Goal: Transaction & Acquisition: Book appointment/travel/reservation

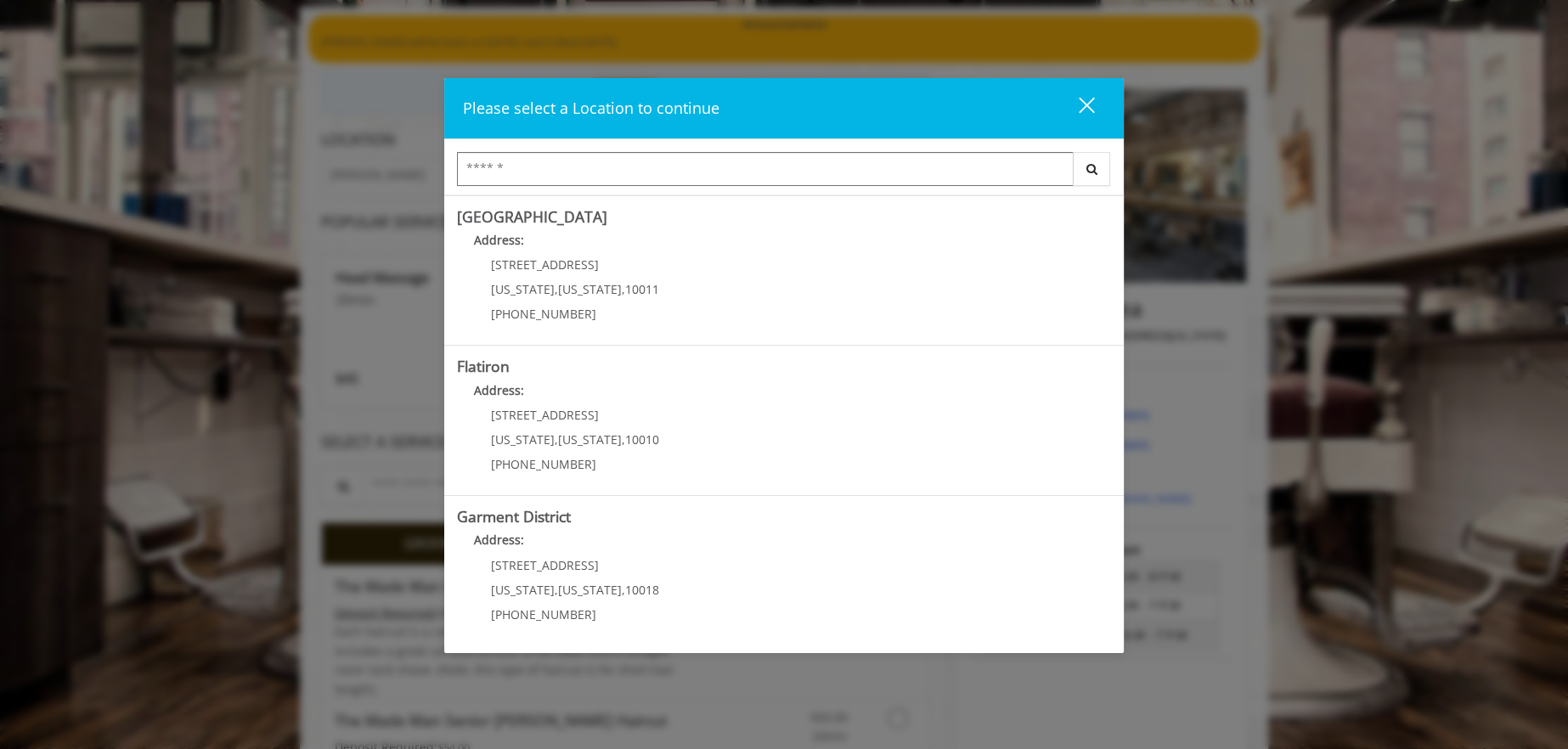
scroll to position [170, 0]
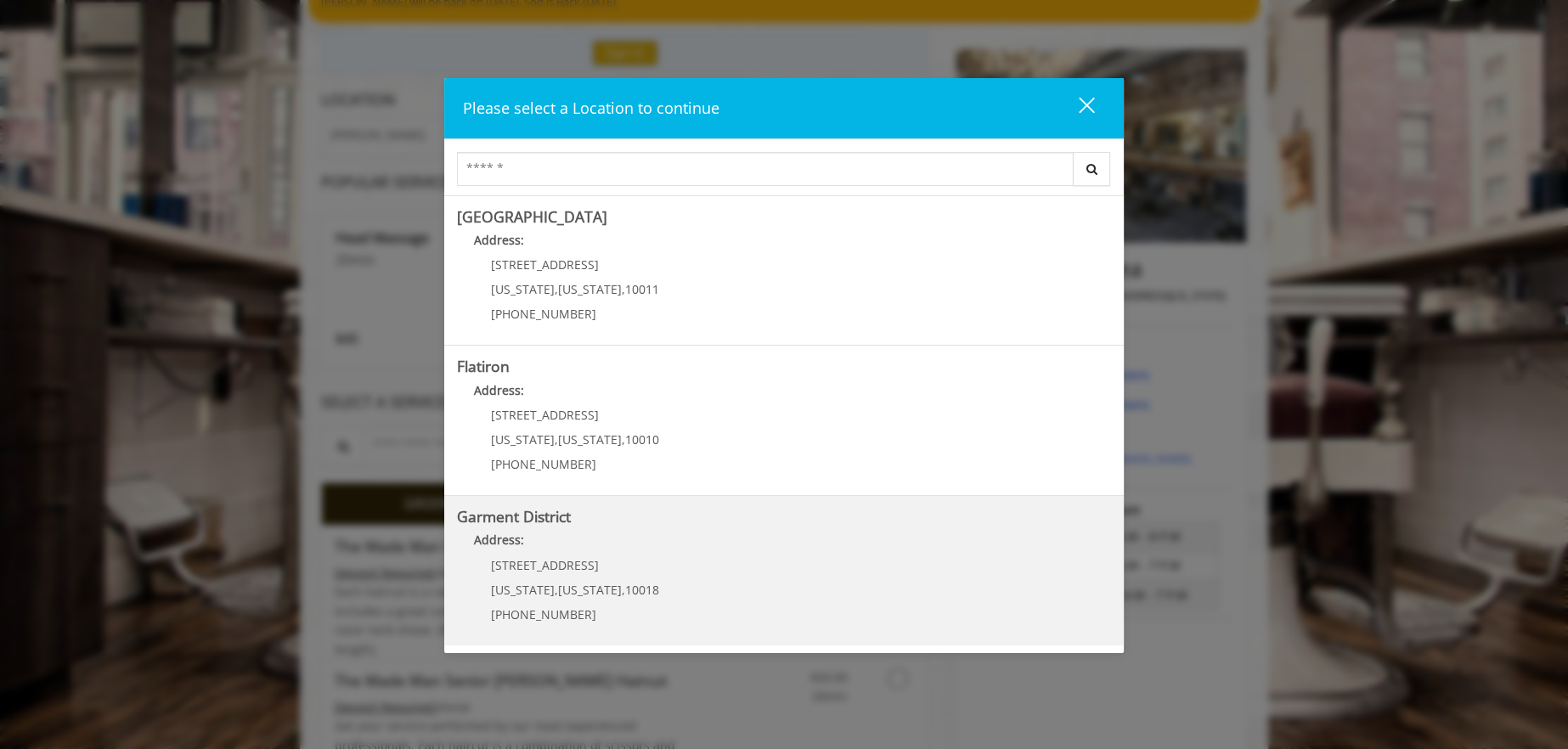
click at [558, 586] on span "[US_STATE]" at bounding box center [589, 590] width 63 height 16
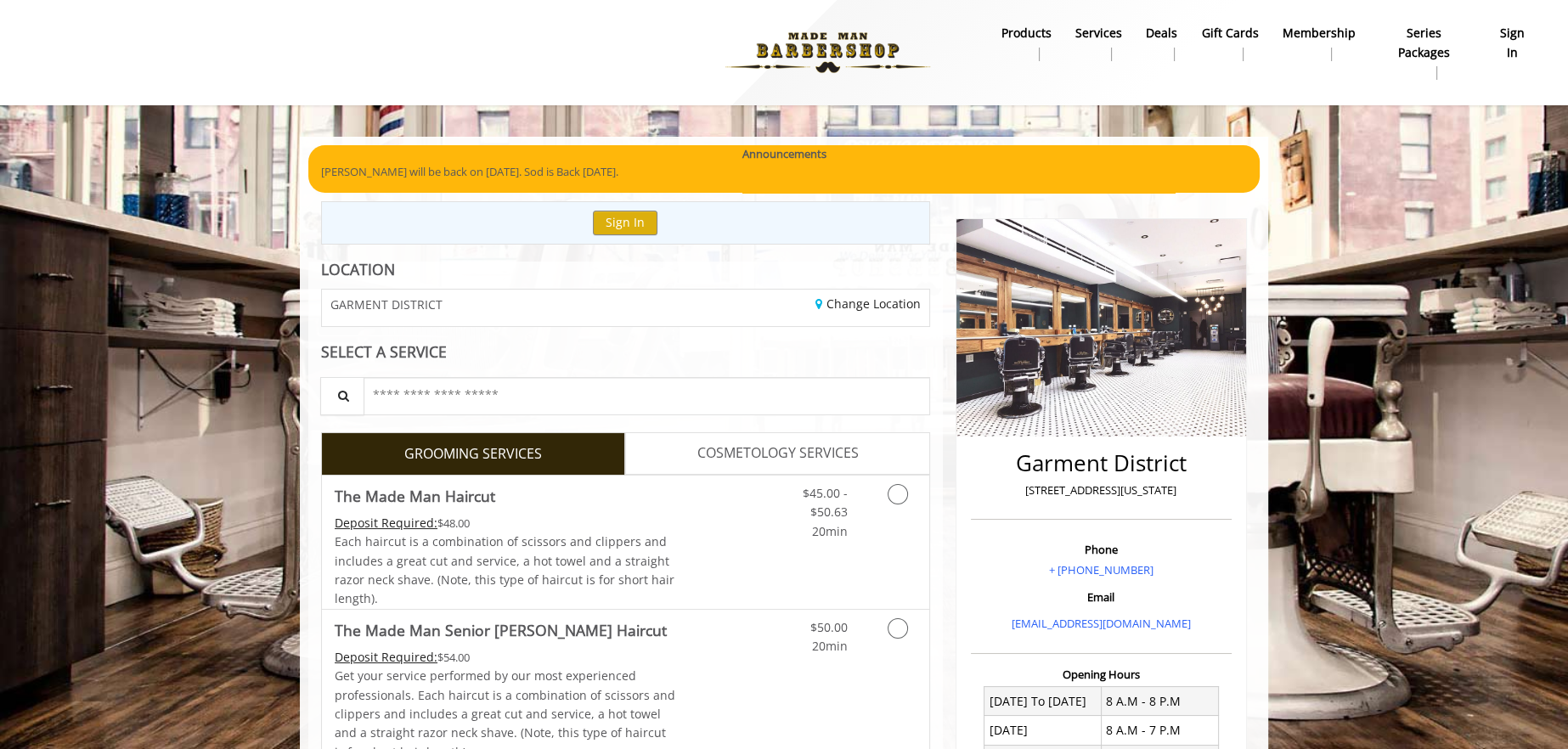
click at [1502, 57] on b "sign in" at bounding box center [1511, 43] width 39 height 39
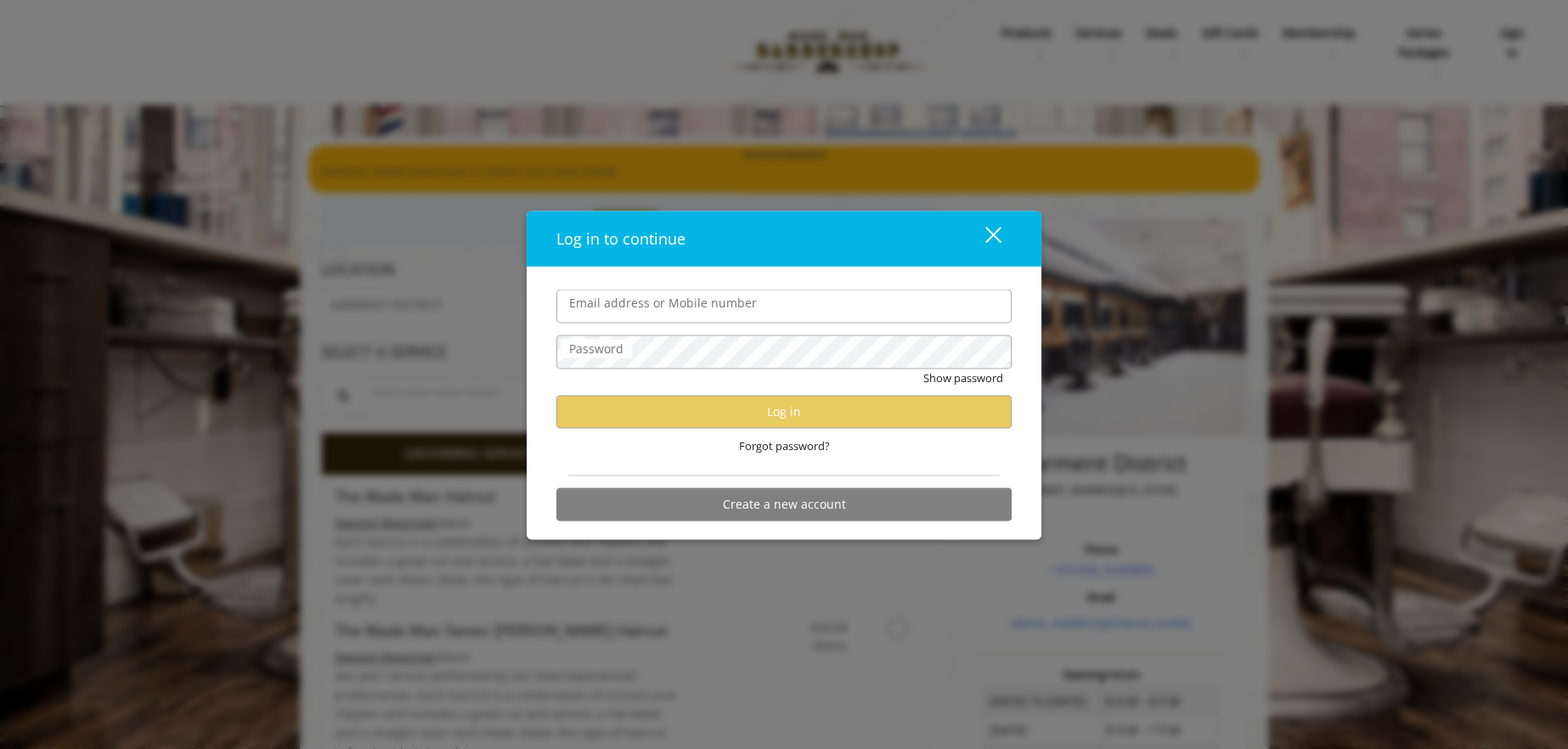
click at [657, 306] on input "Email address or Mobile number" at bounding box center [783, 307] width 455 height 34
type input "**********"
click at [607, 357] on label "Password" at bounding box center [595, 349] width 71 height 19
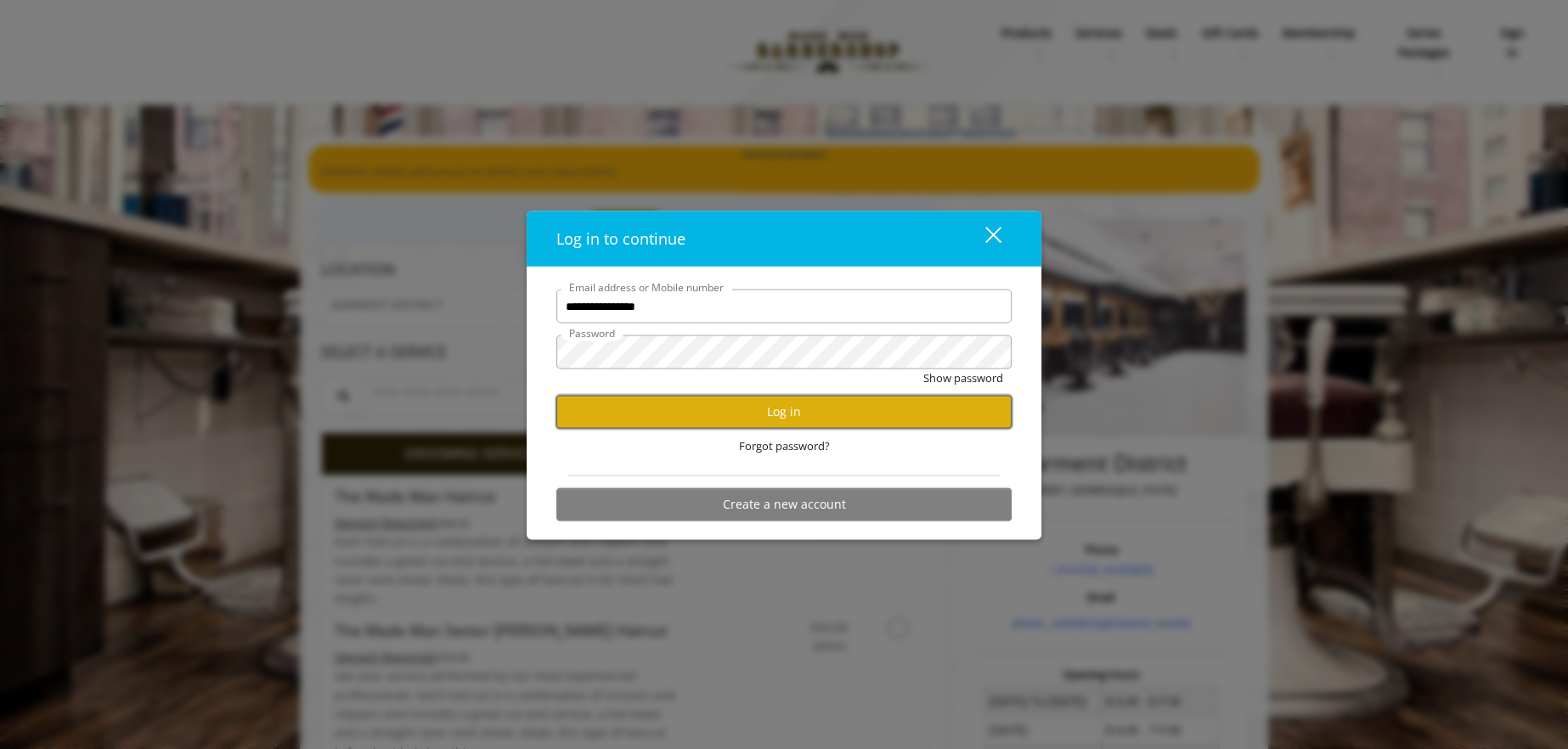
click at [714, 416] on button "Log in" at bounding box center [783, 411] width 455 height 33
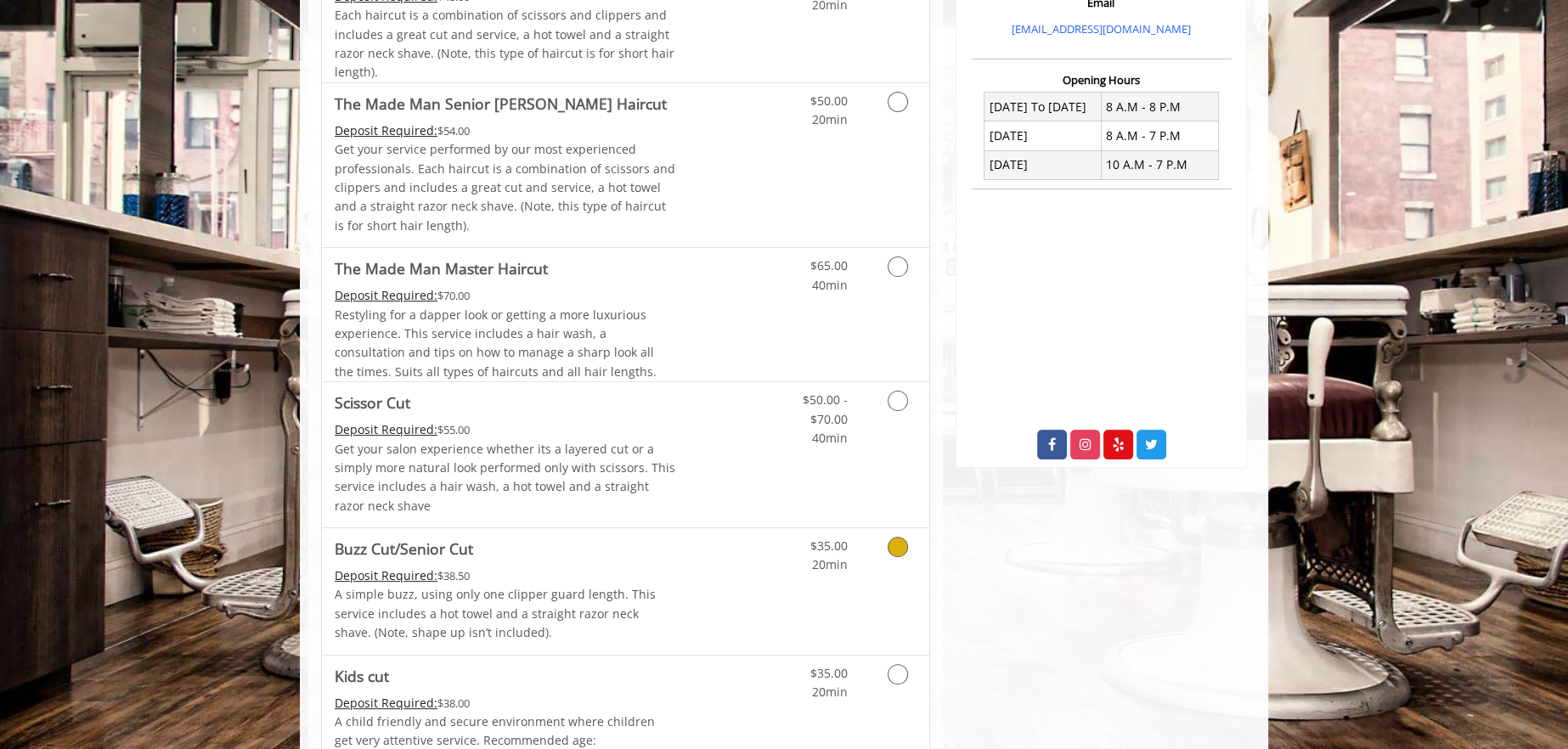
scroll to position [170, 0]
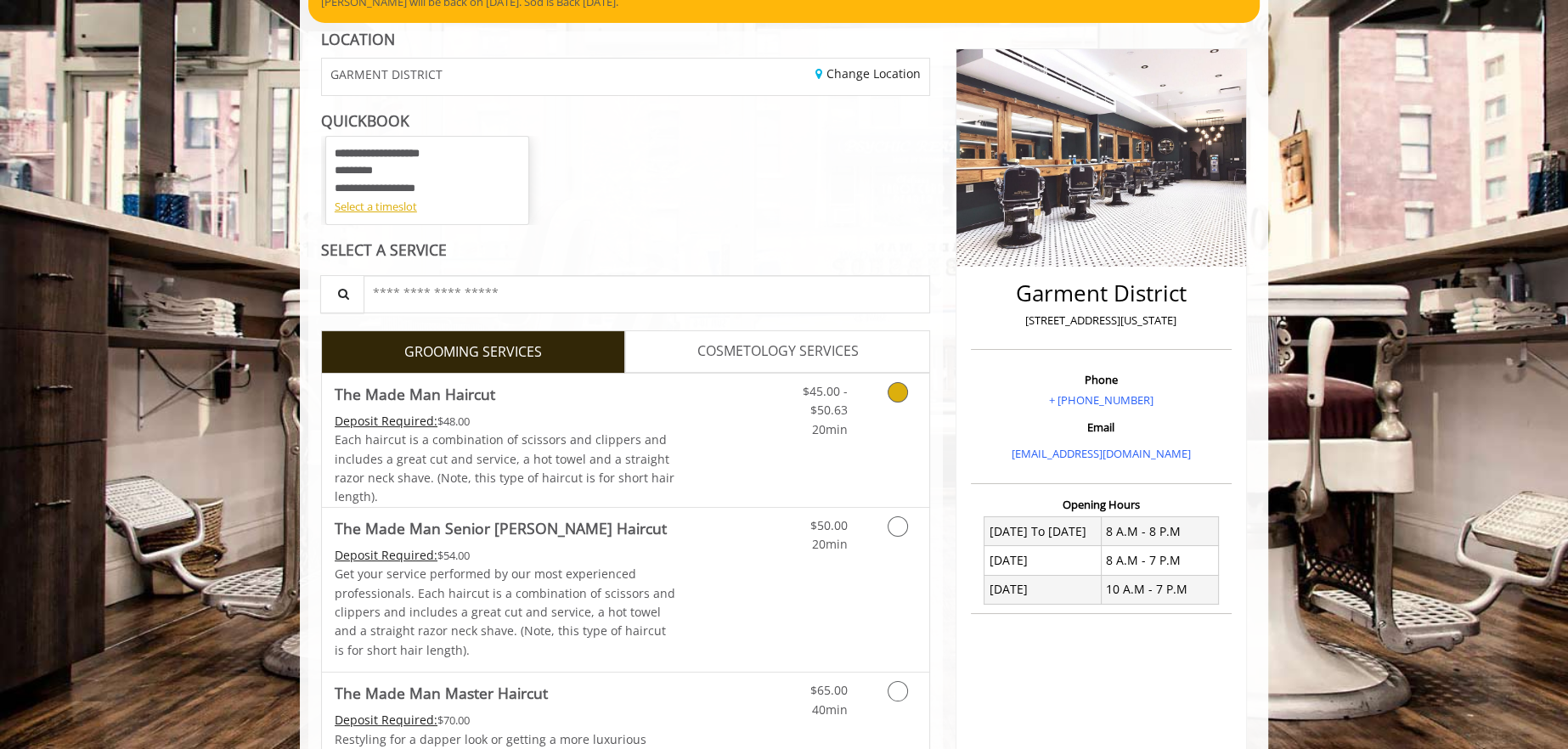
click at [898, 387] on icon "Grooming services" at bounding box center [898, 392] width 21 height 21
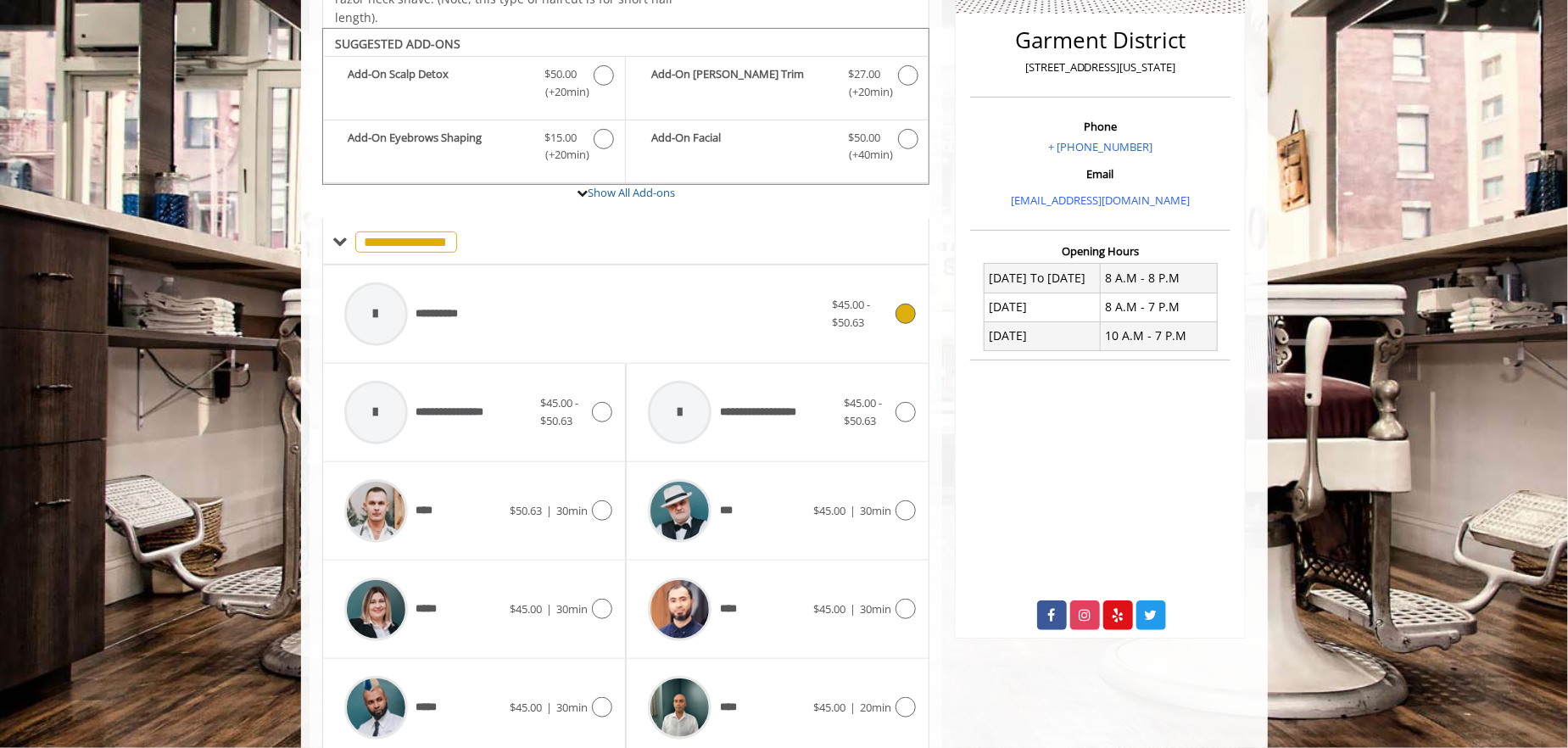
scroll to position [424, 0]
click at [910, 508] on icon at bounding box center [906, 509] width 21 height 21
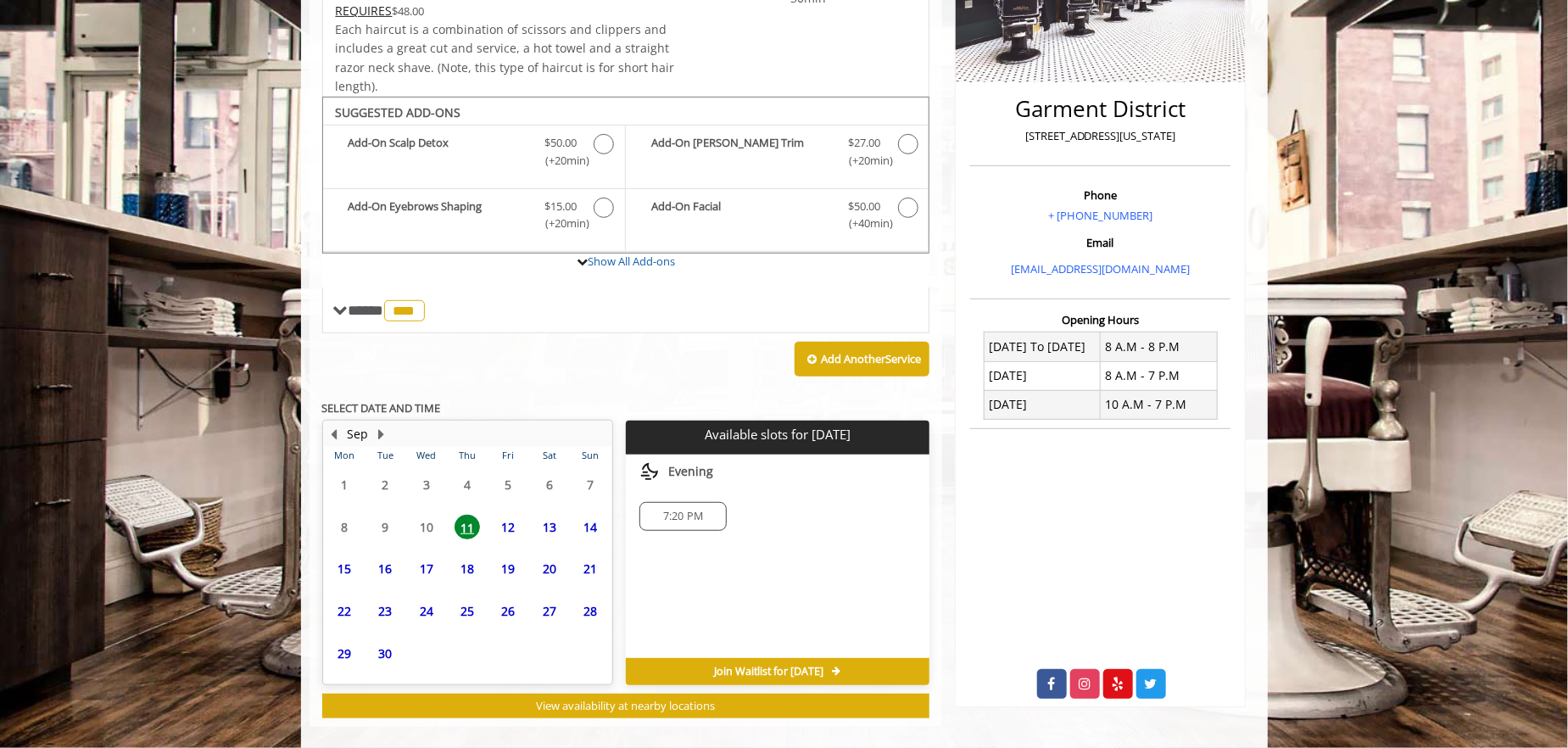
scroll to position [371, 0]
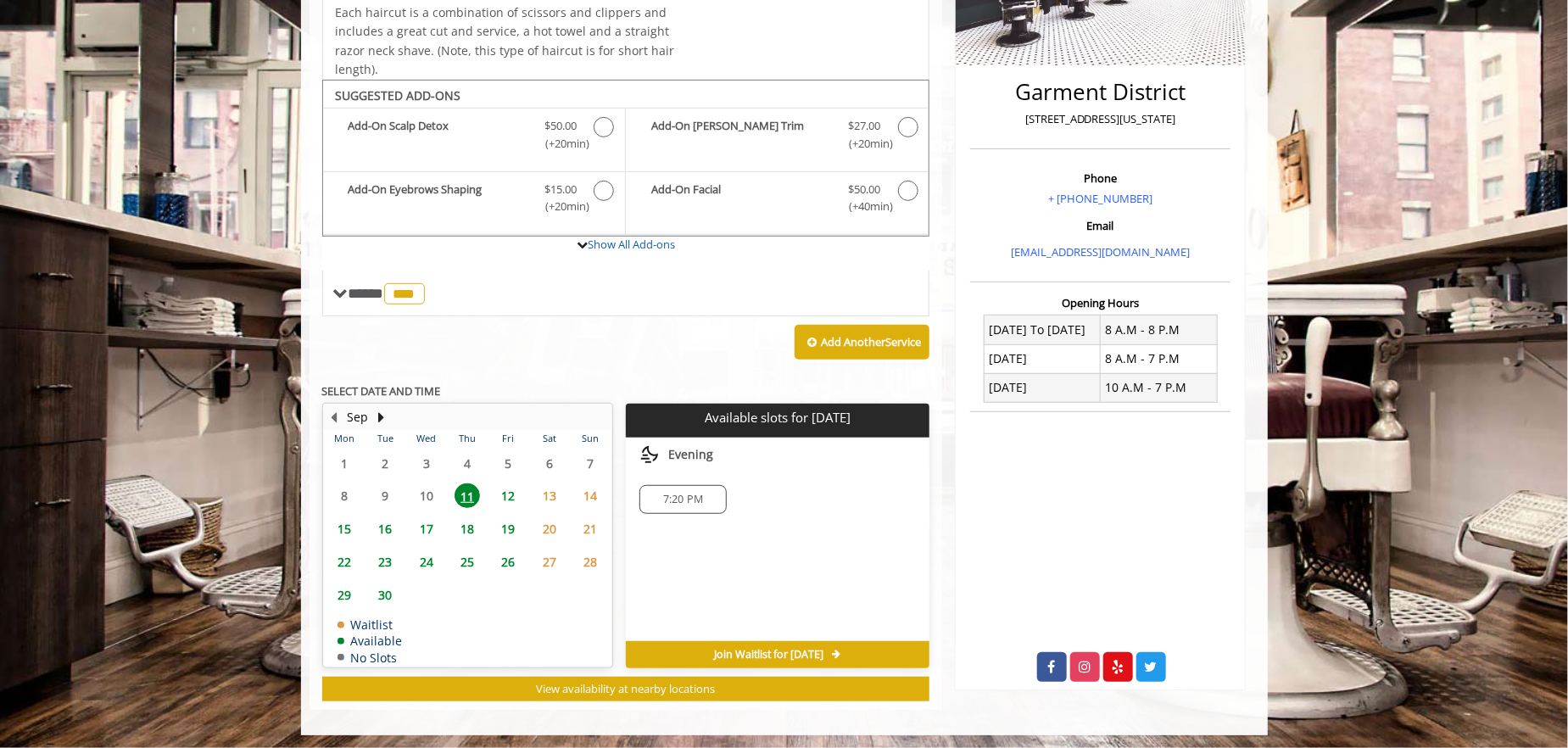
click at [387, 525] on span "16" at bounding box center [385, 529] width 26 height 25
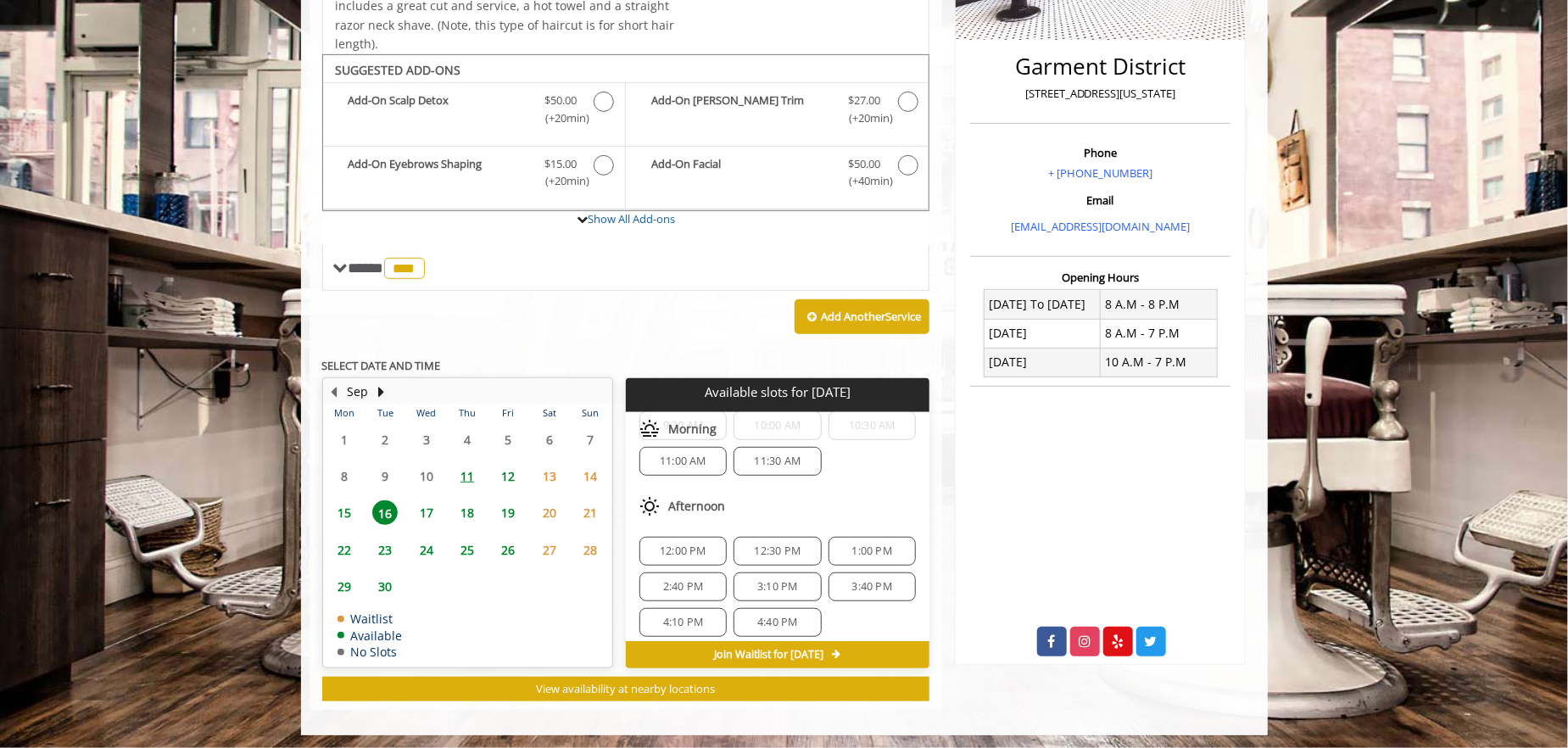
scroll to position [85, 0]
click at [754, 543] on span "12:30 PM" at bounding box center [778, 550] width 47 height 14
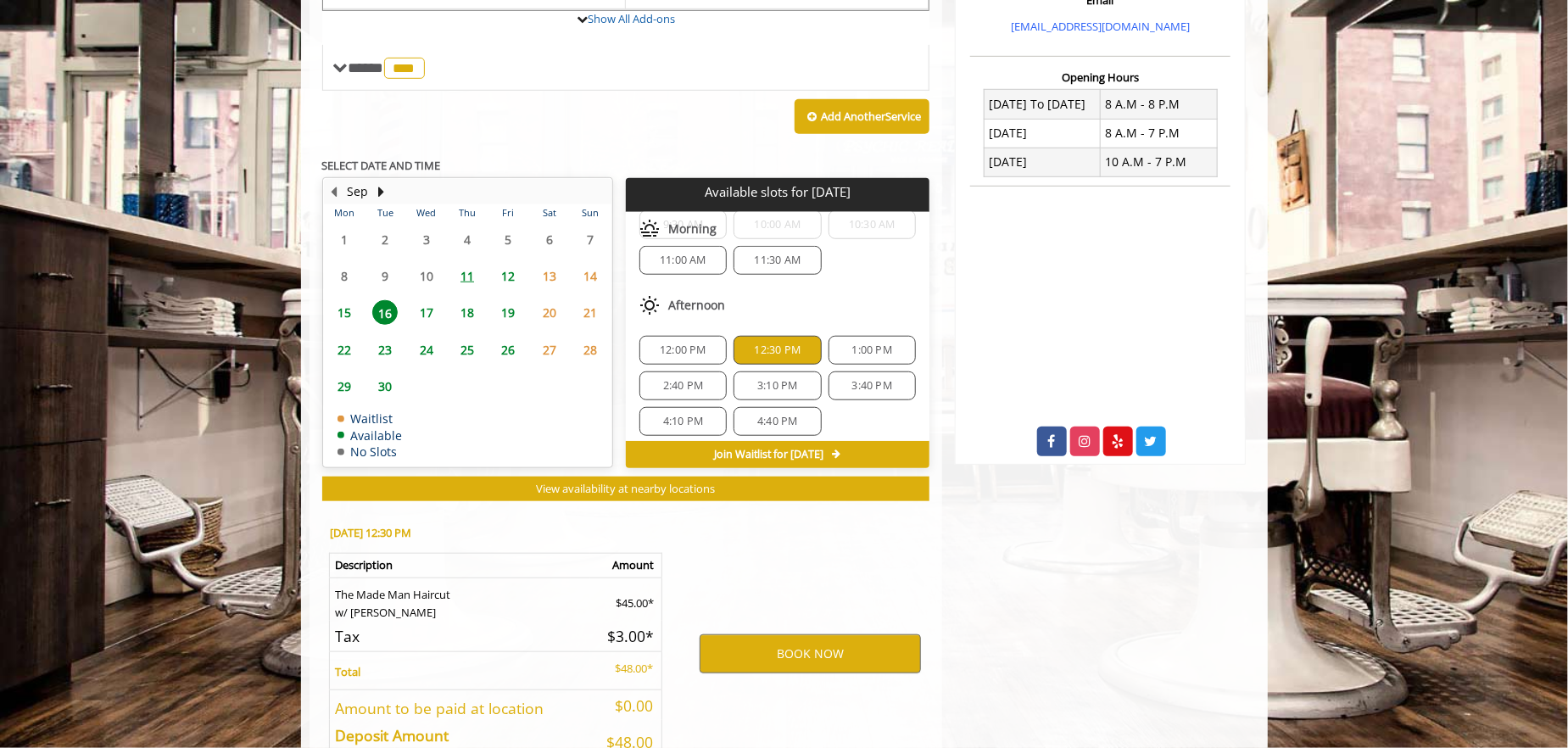
scroll to position [702, 0]
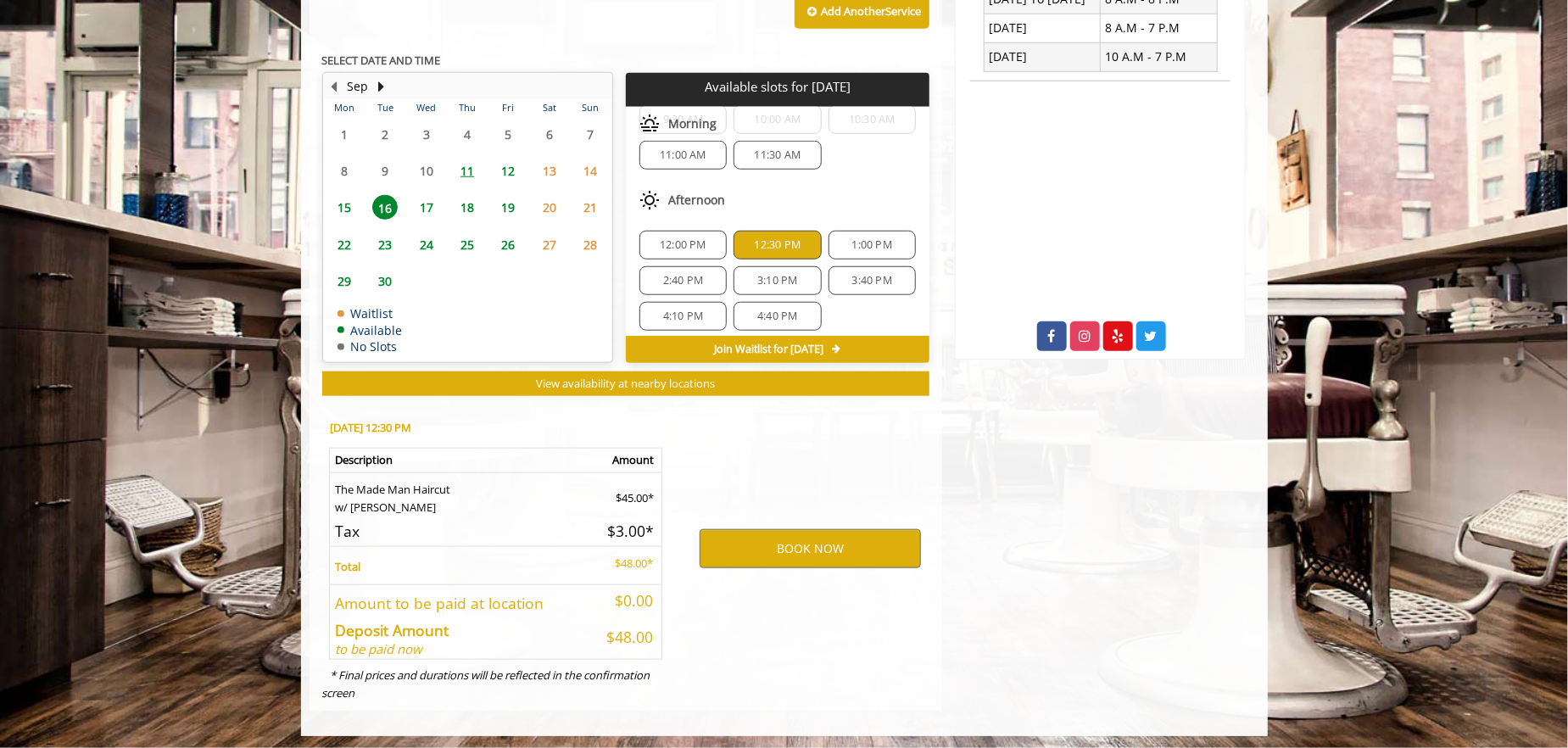
click at [346, 206] on span "15" at bounding box center [345, 207] width 26 height 25
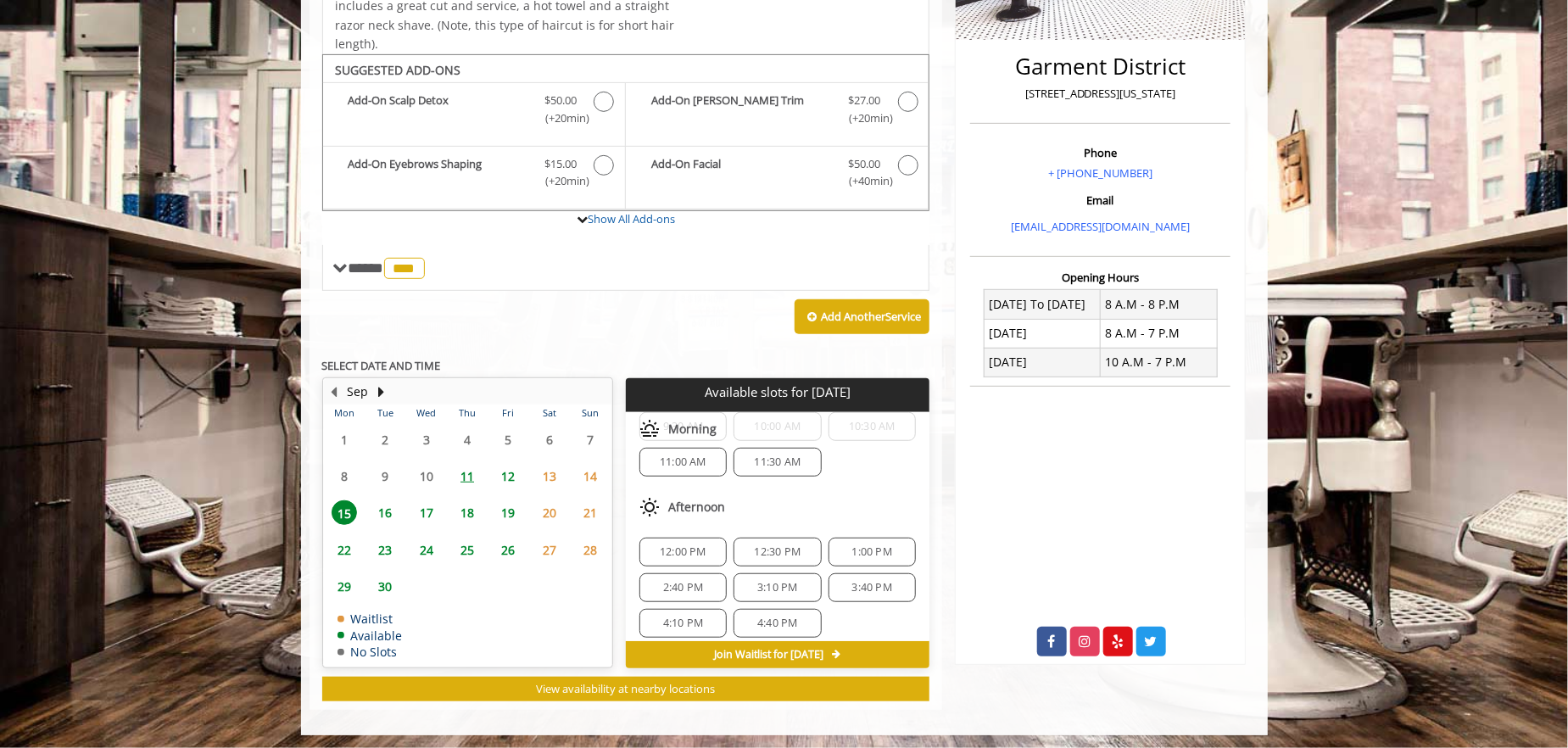
scroll to position [85, 0]
click at [787, 544] on span "12:30 PM" at bounding box center [778, 550] width 47 height 14
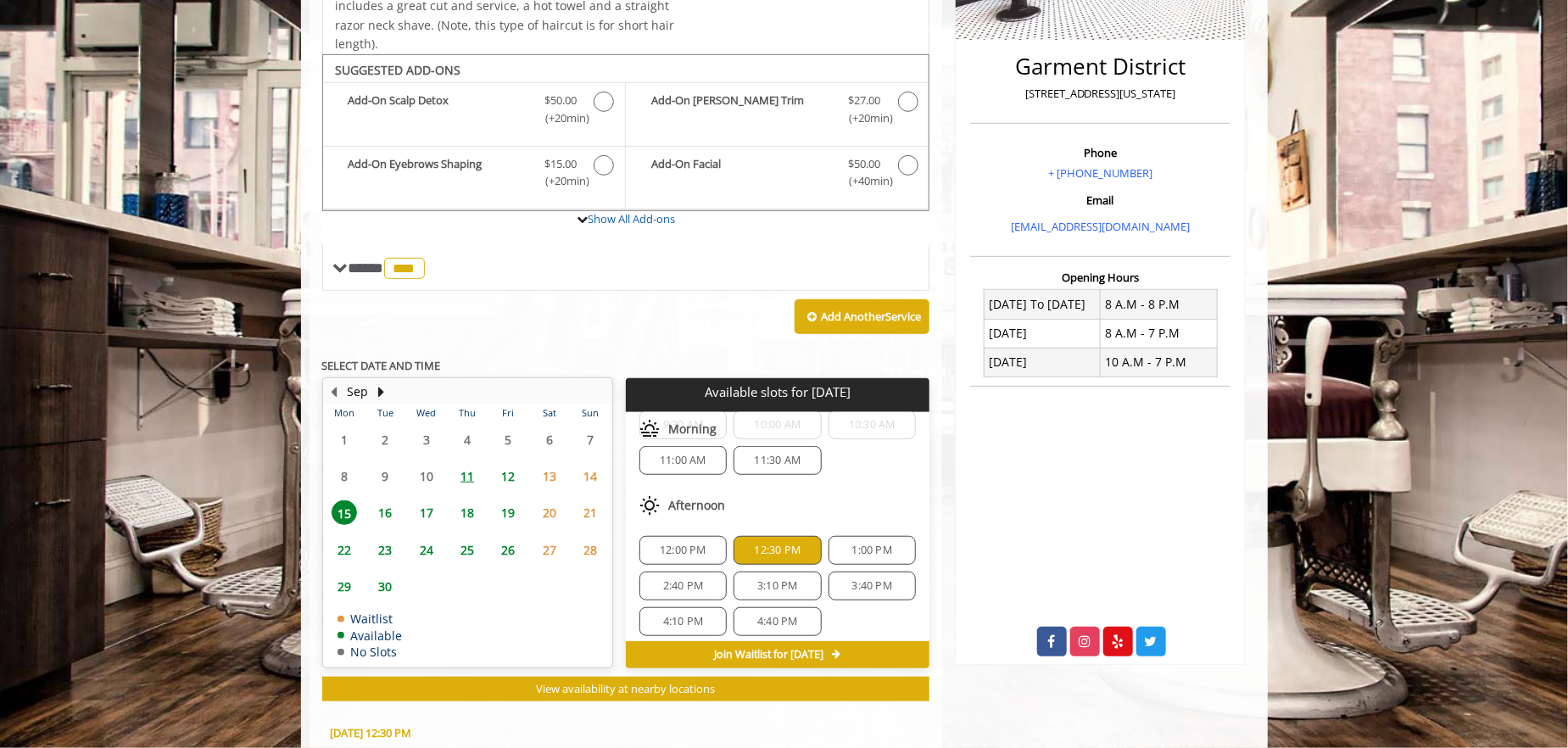
scroll to position [702, 0]
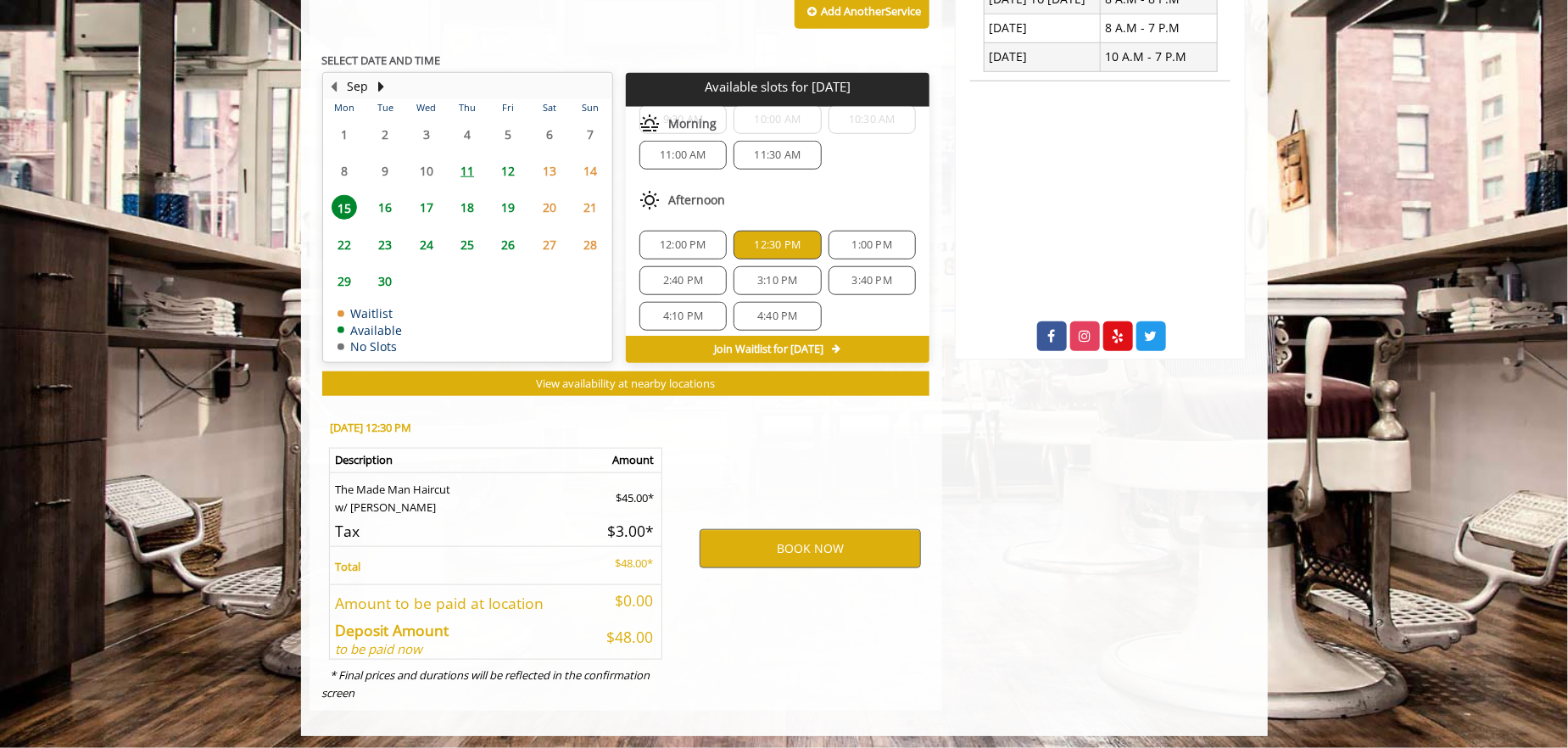
click at [391, 205] on span "16" at bounding box center [385, 207] width 26 height 25
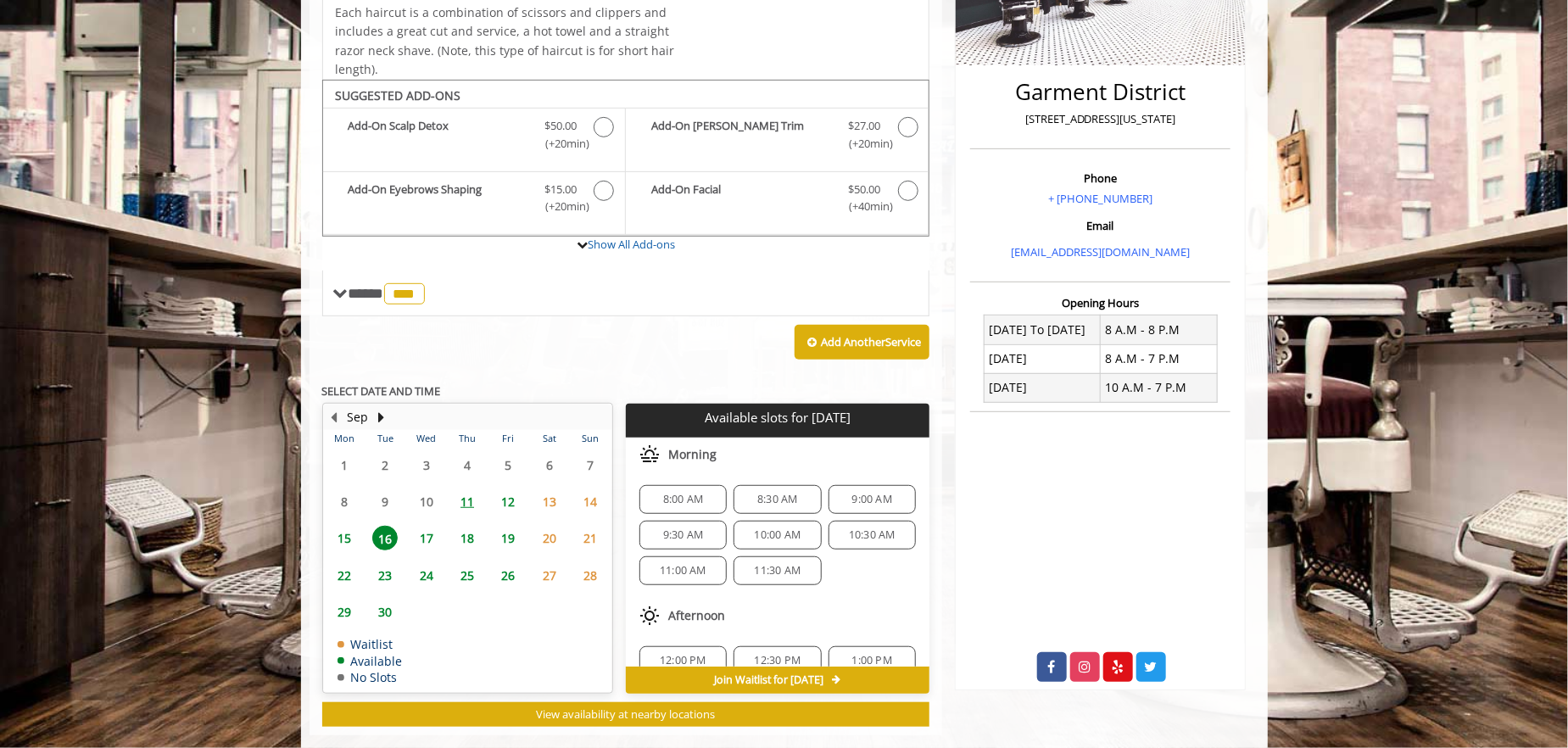
scroll to position [396, 0]
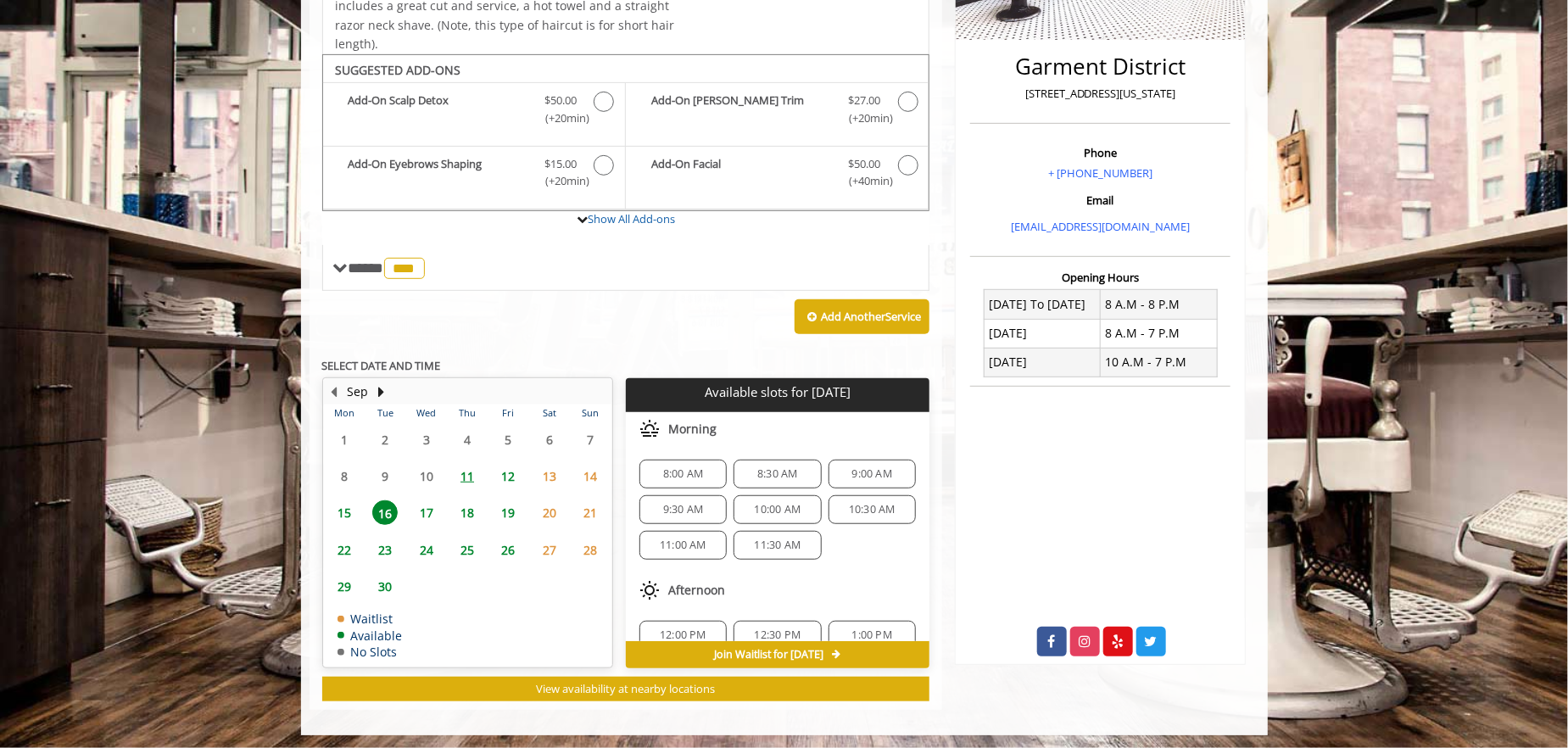
click at [342, 514] on span "15" at bounding box center [345, 513] width 26 height 25
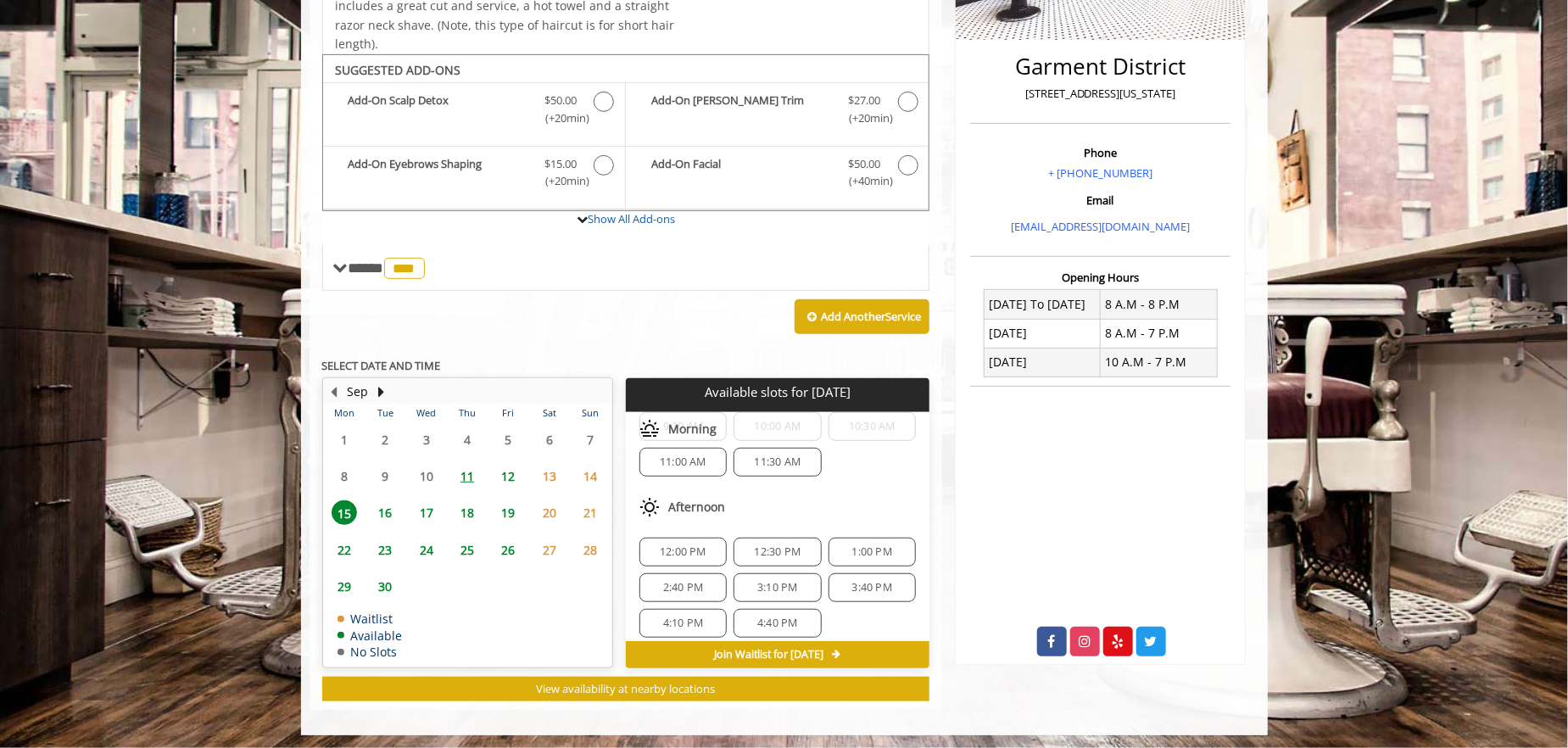
scroll to position [85, 0]
click at [768, 545] on span "12:30 PM" at bounding box center [778, 550] width 47 height 14
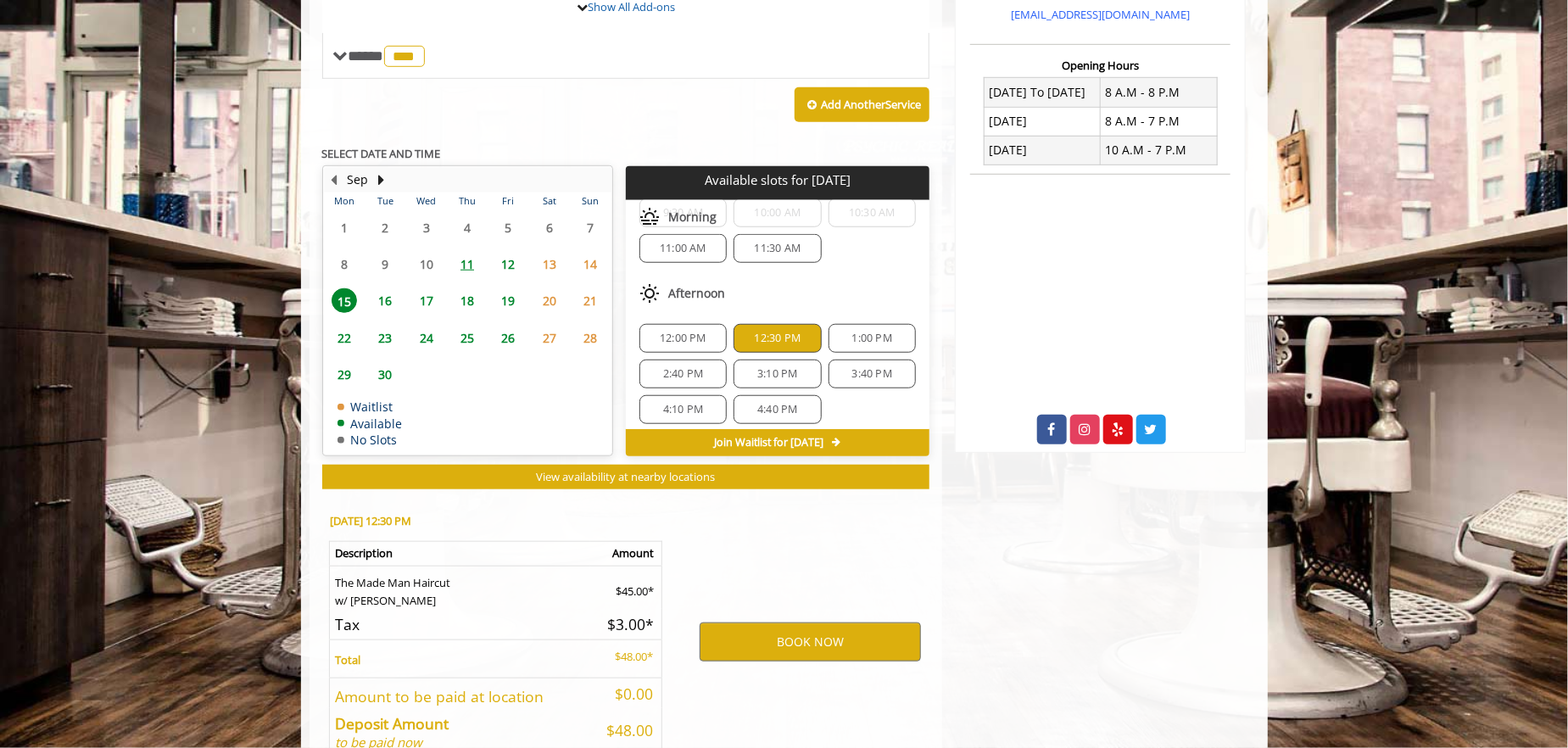
scroll to position [702, 0]
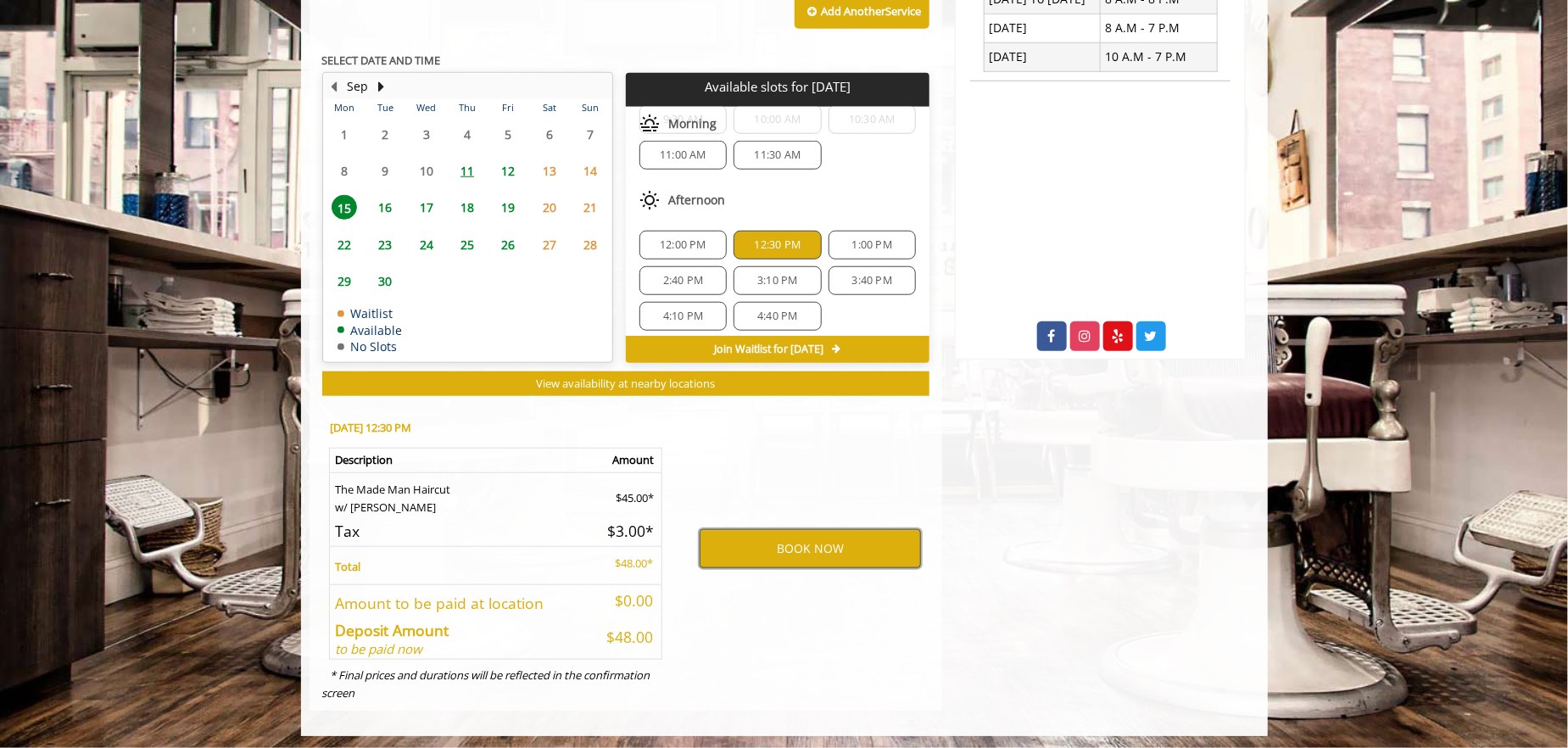
click at [787, 544] on button "BOOK NOW" at bounding box center [810, 549] width 222 height 39
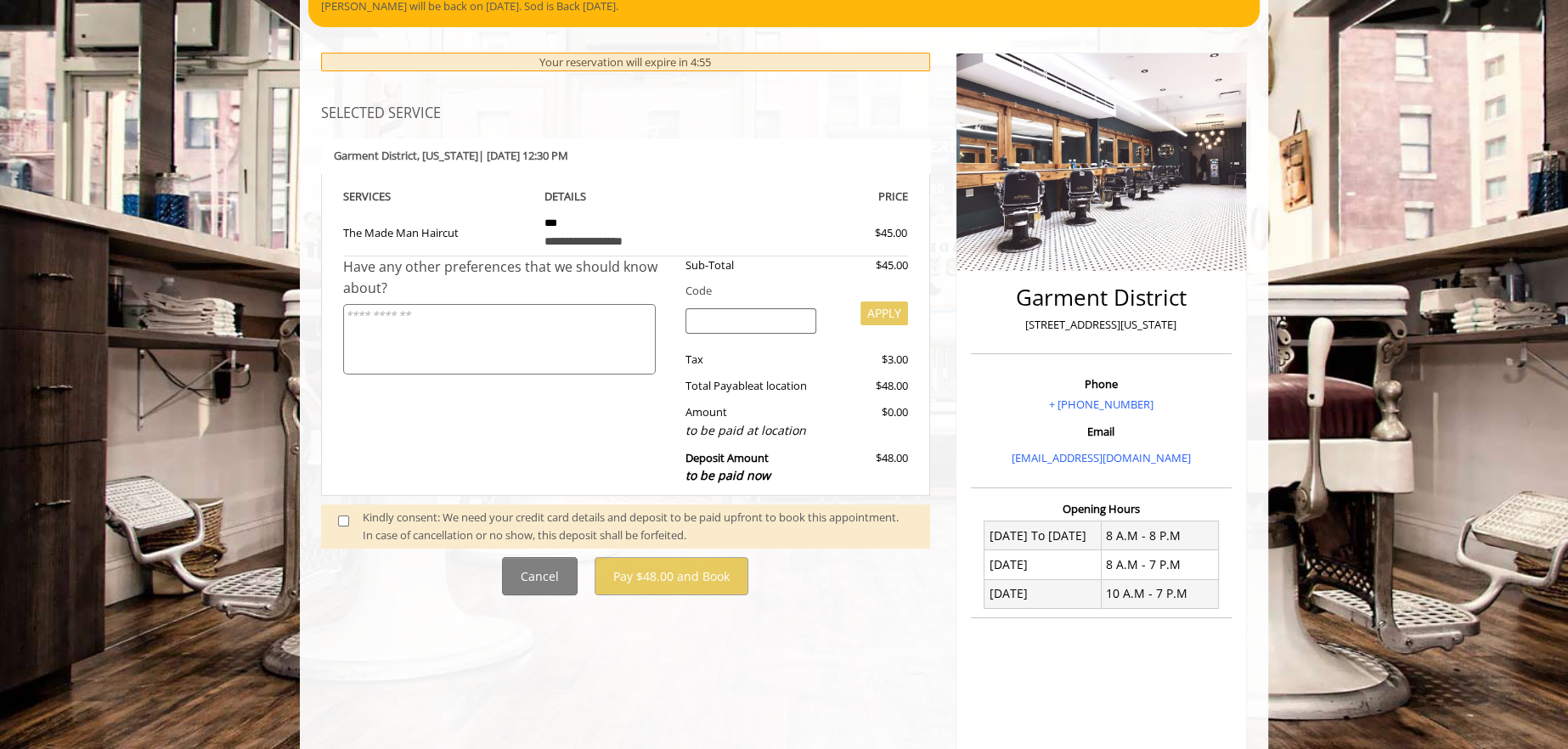
scroll to position [170, 0]
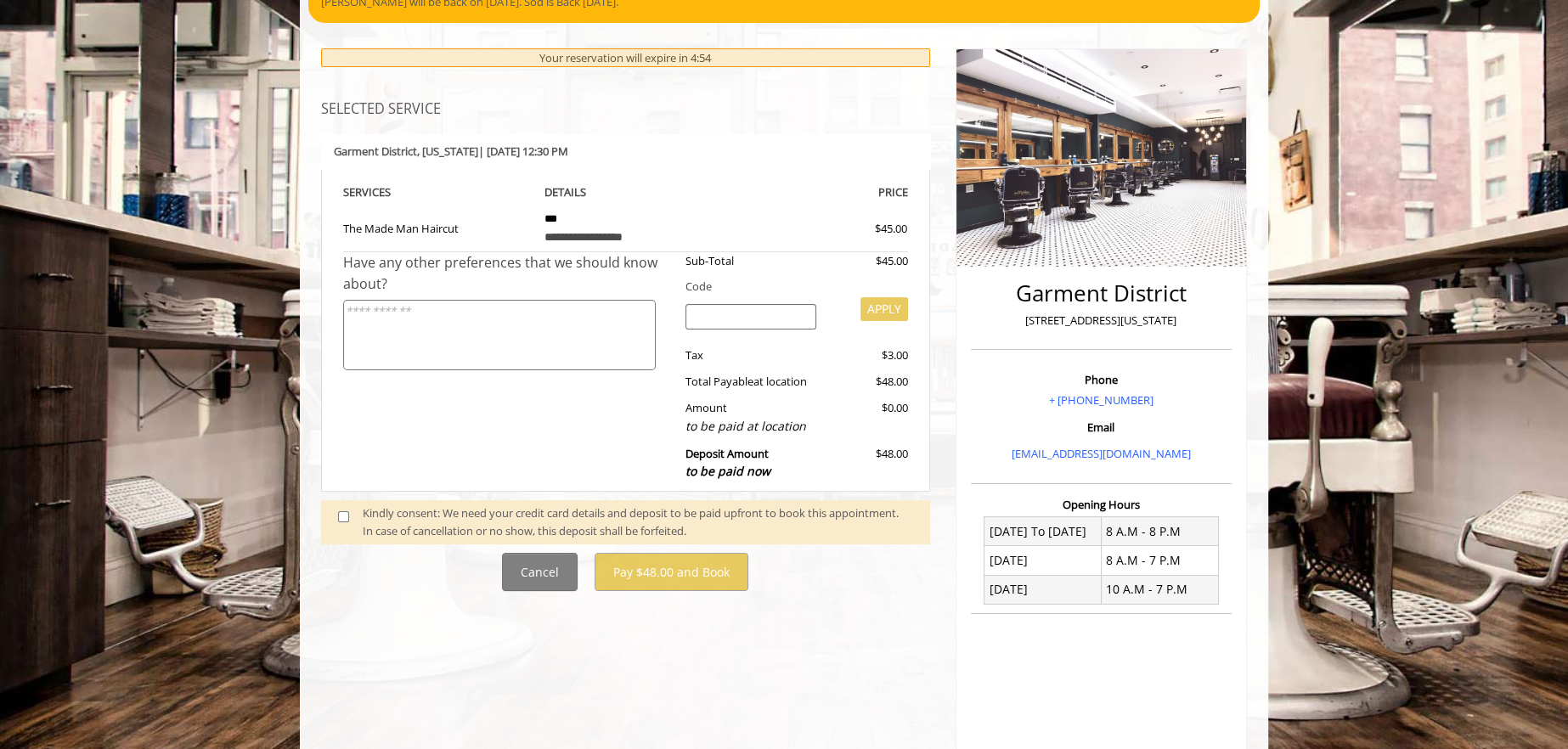
click at [349, 518] on span at bounding box center [350, 523] width 50 height 36
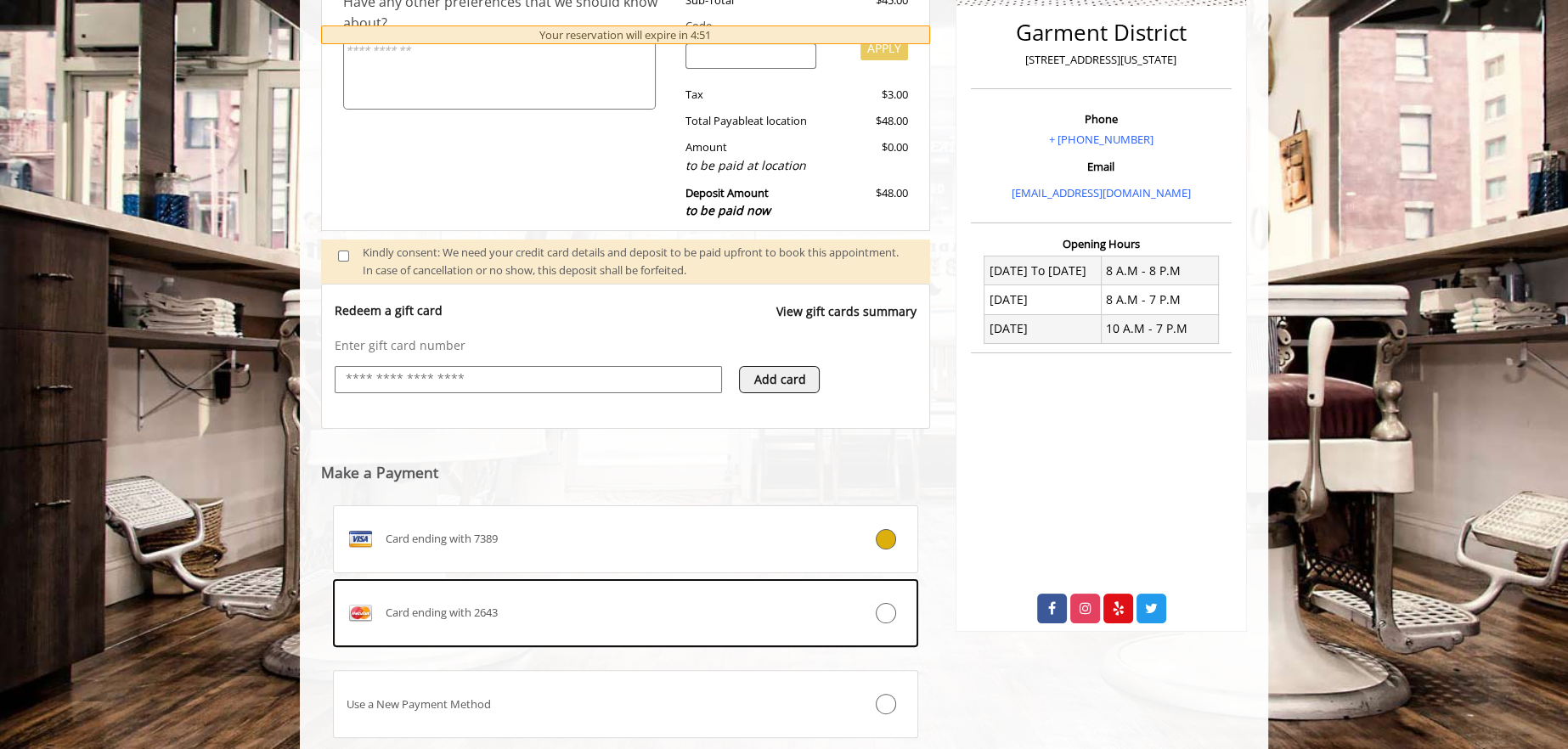
scroll to position [452, 0]
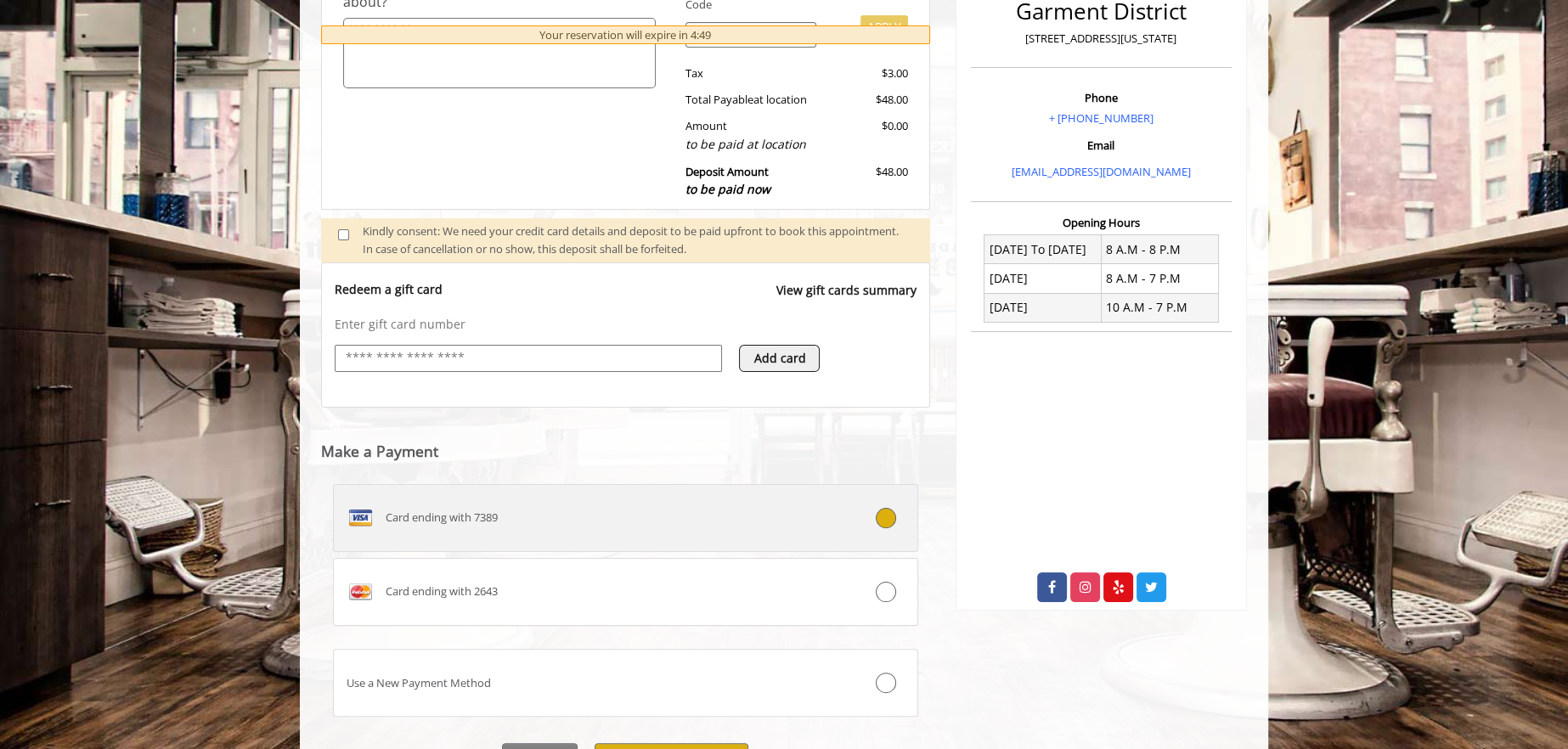
click at [459, 515] on span "Card ending with 7389" at bounding box center [441, 518] width 112 height 18
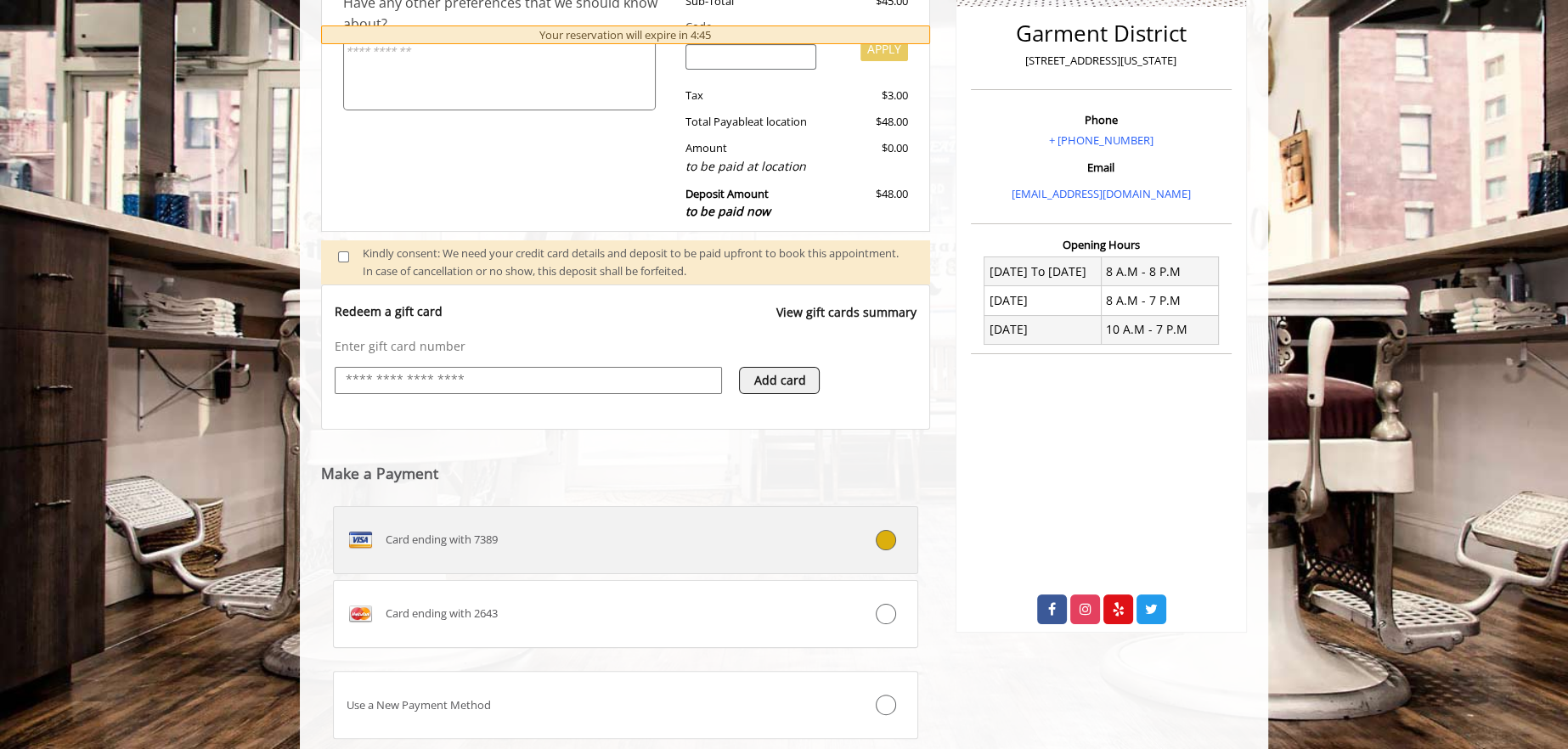
click at [884, 533] on icon at bounding box center [886, 540] width 21 height 21
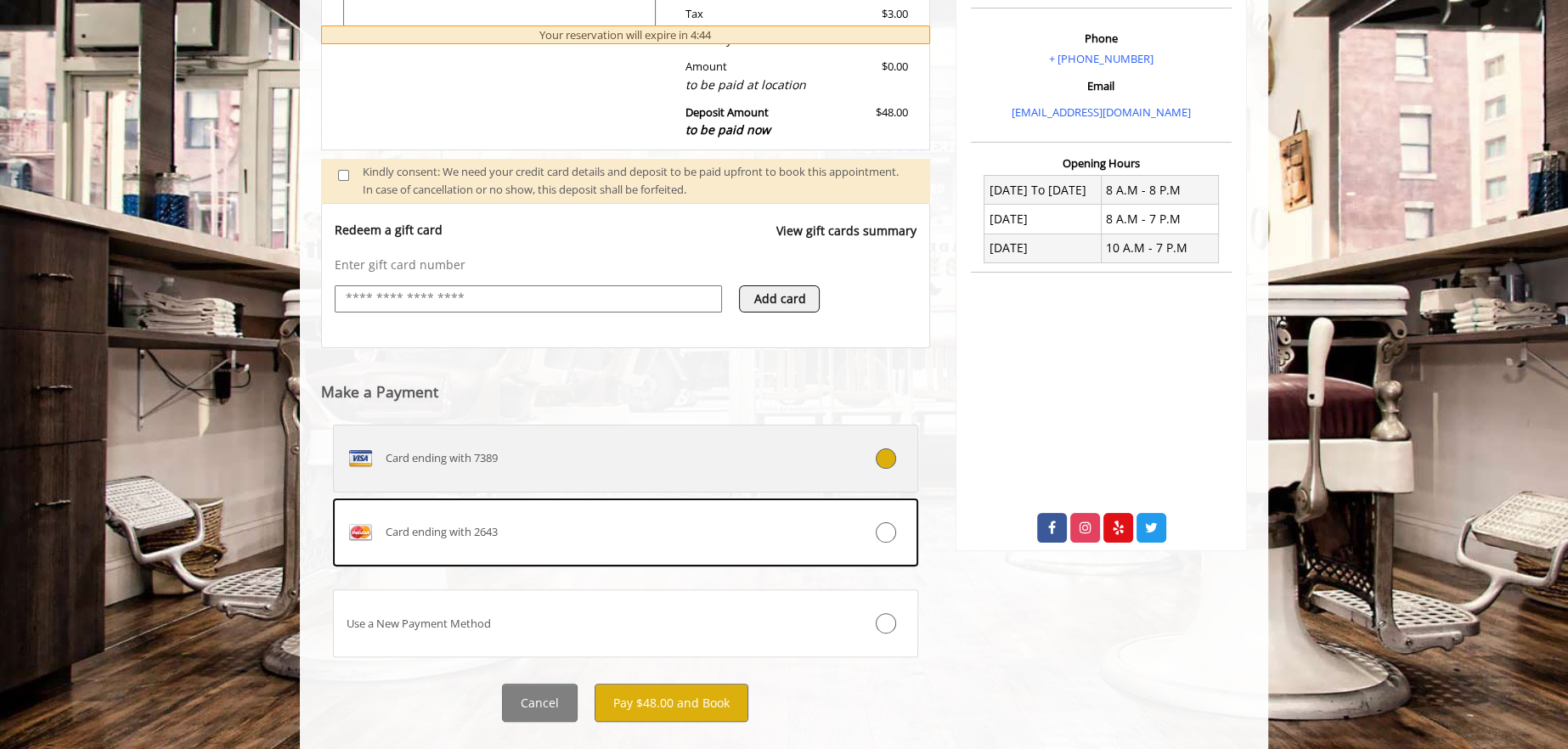
scroll to position [515, 0]
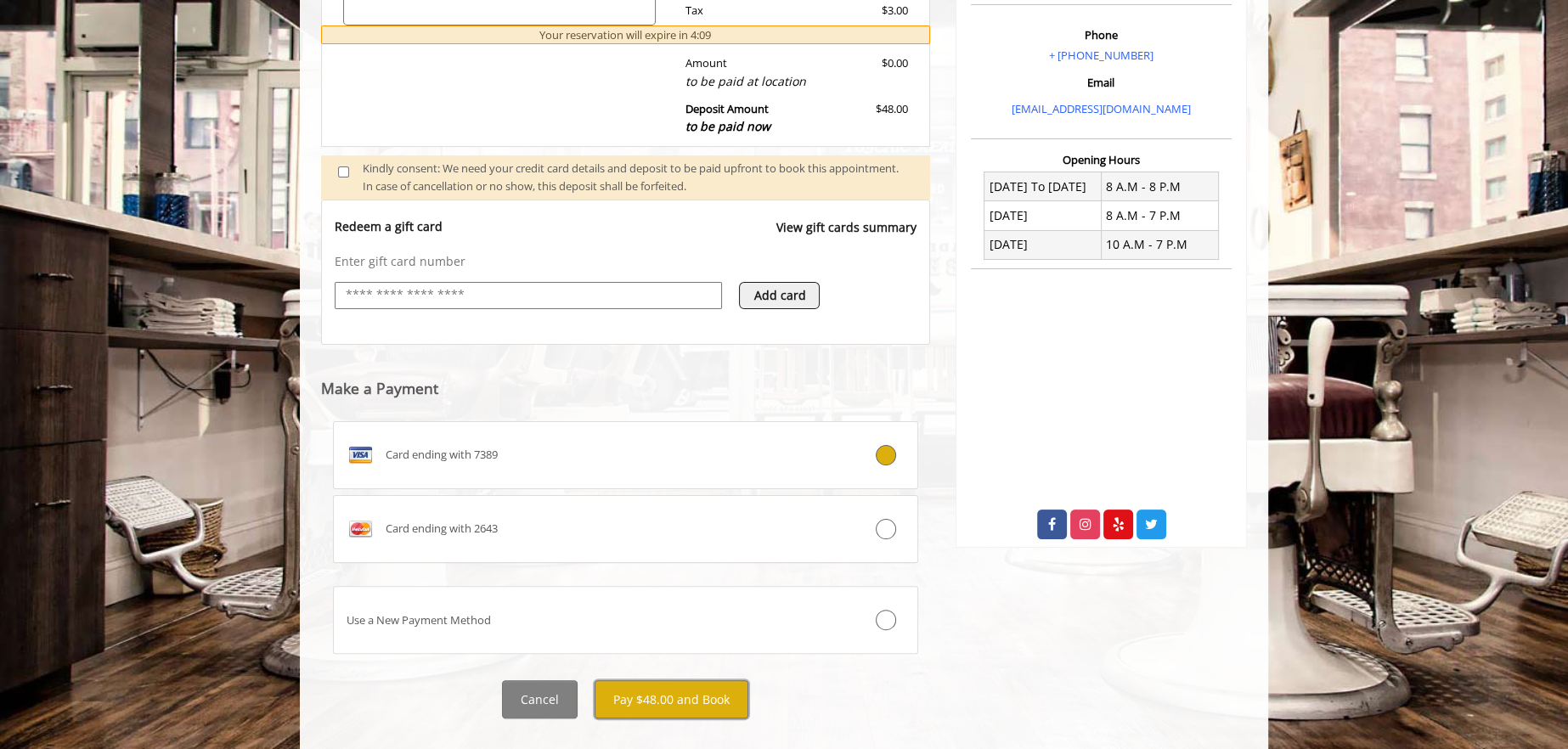
click at [706, 686] on button "Pay $48.00 and Book" at bounding box center [671, 699] width 153 height 39
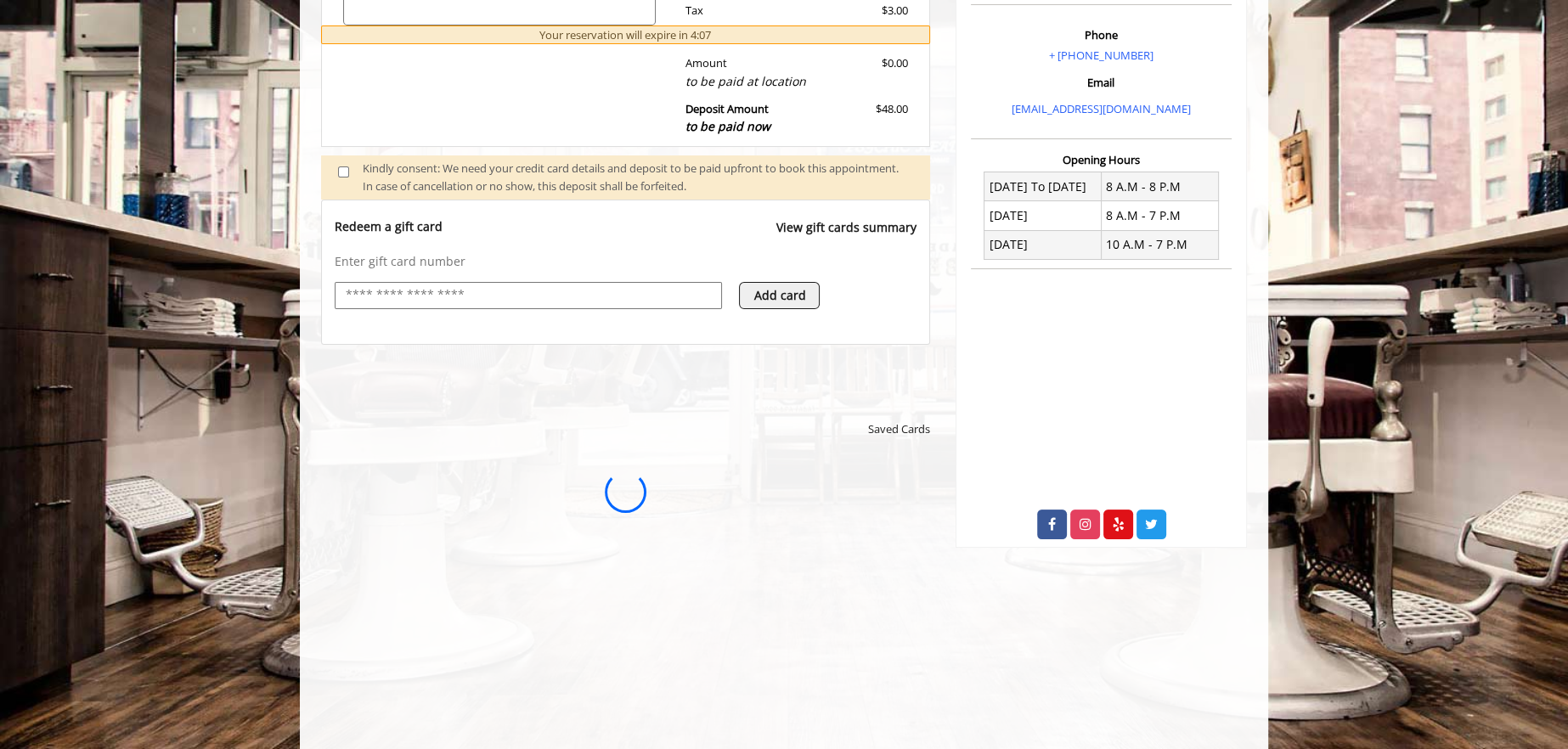
scroll to position [0, 0]
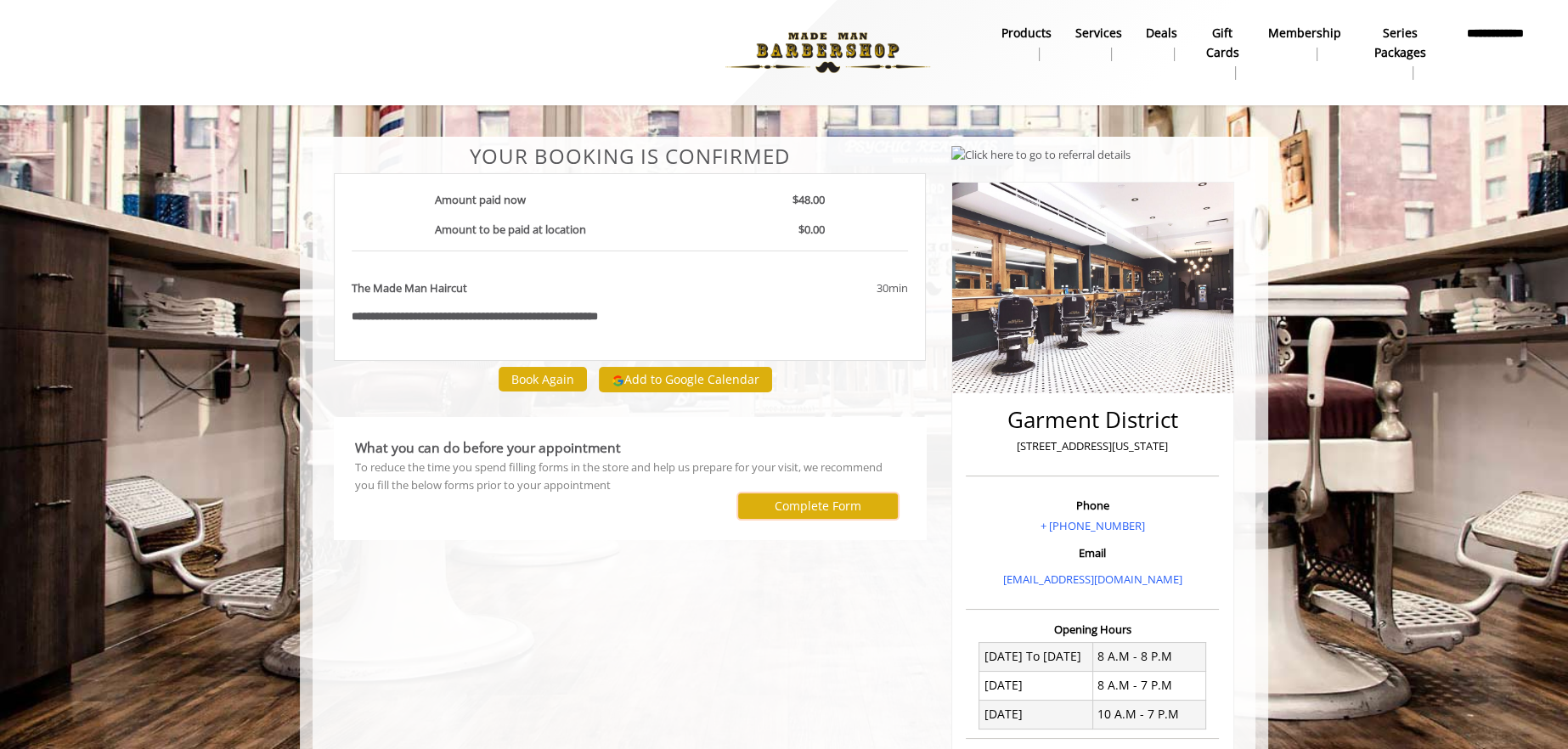
click at [799, 506] on label "Complete Form" at bounding box center [817, 506] width 87 height 14
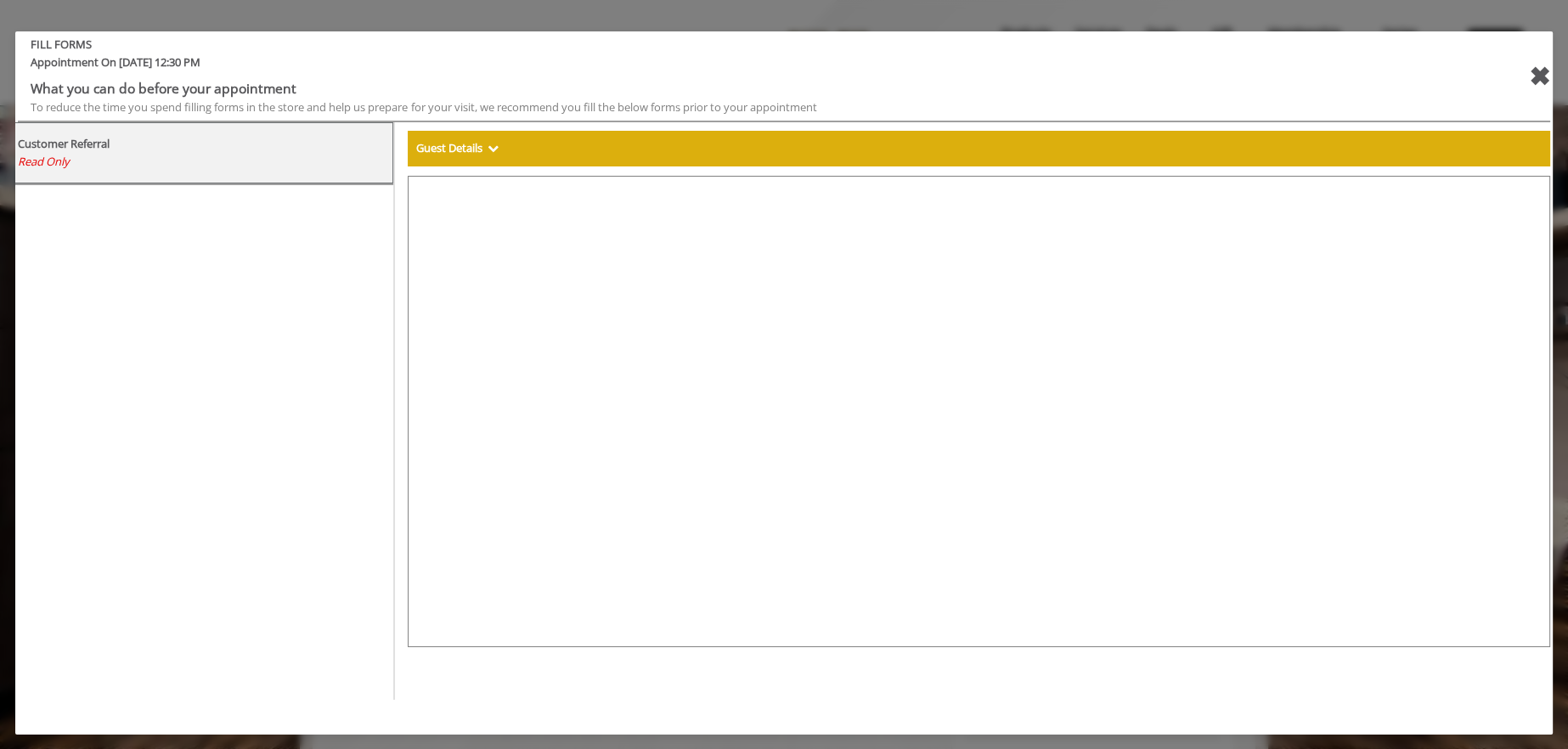
select select "***"
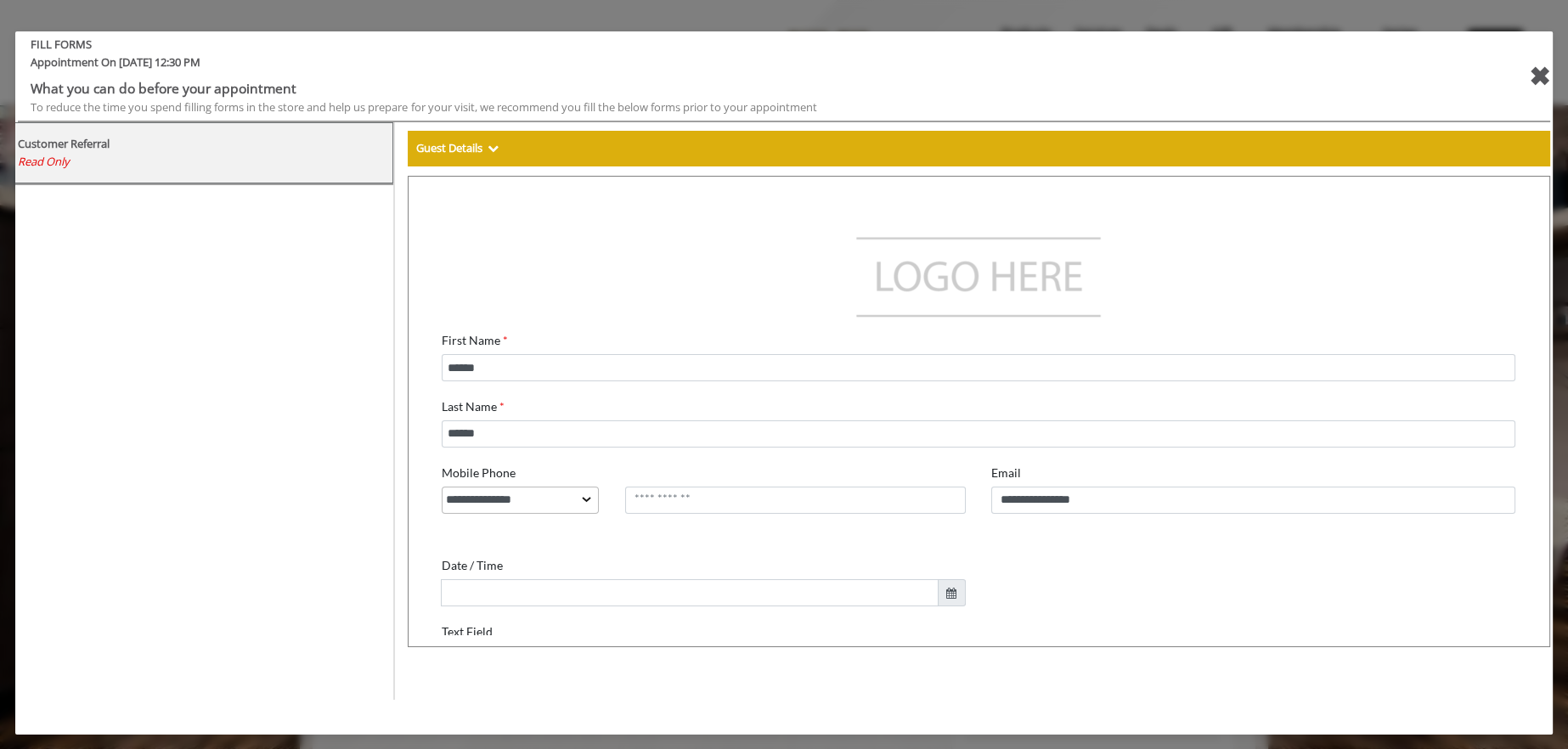
click at [1530, 80] on div "✖" at bounding box center [1539, 76] width 21 height 41
